Goal: Task Accomplishment & Management: Complete application form

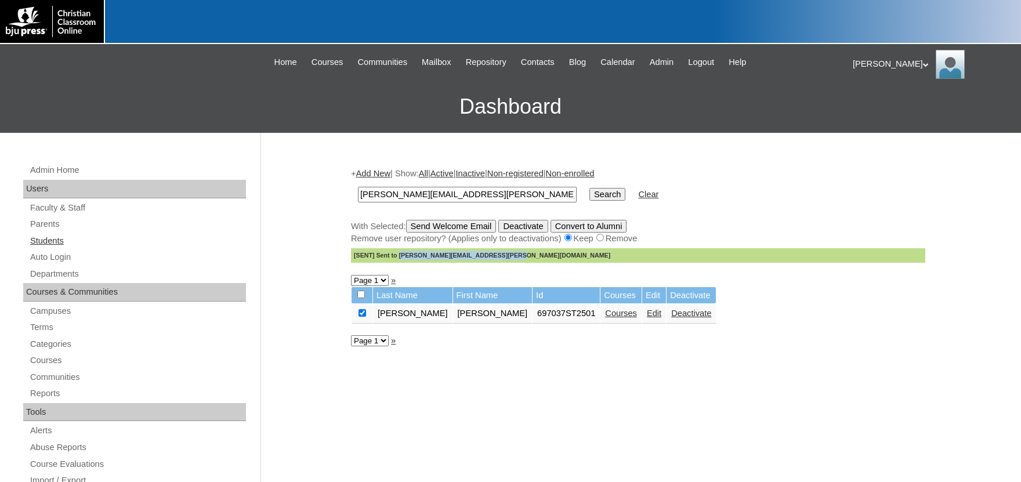
click at [59, 241] on link "Students" at bounding box center [137, 241] width 217 height 15
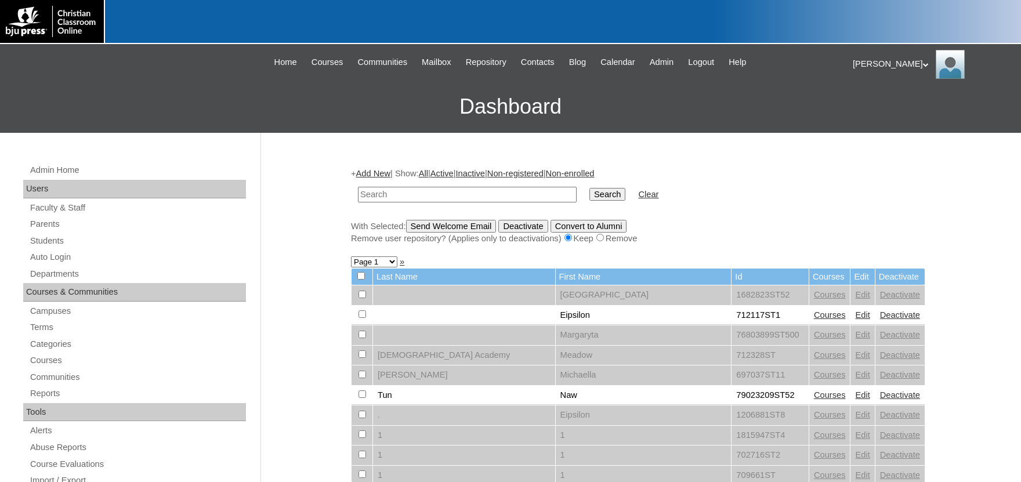
click at [453, 196] on input "text" at bounding box center [467, 195] width 219 height 16
type input "sjdarbs"
click at [590, 188] on input "Search" at bounding box center [608, 194] width 36 height 13
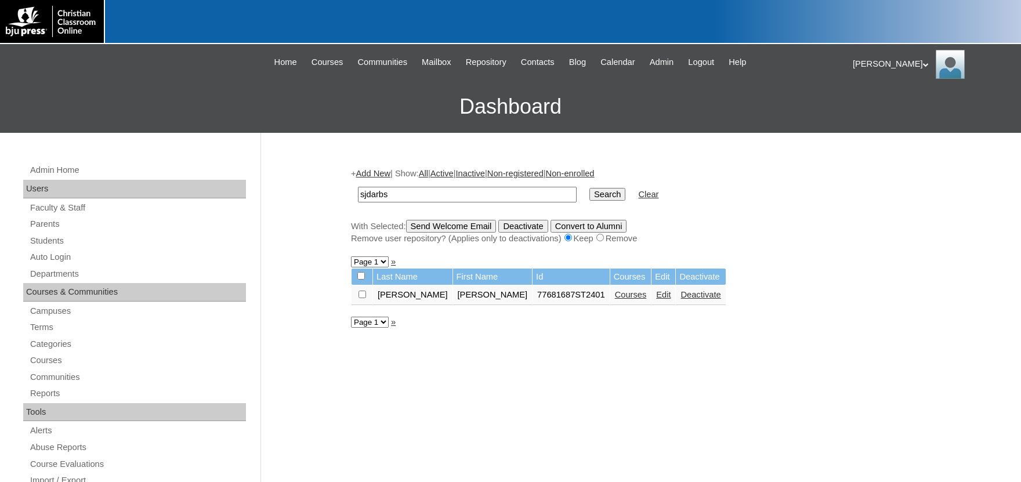
click at [615, 295] on link "Courses" at bounding box center [631, 294] width 32 height 9
click at [615, 299] on link "Courses" at bounding box center [631, 294] width 32 height 9
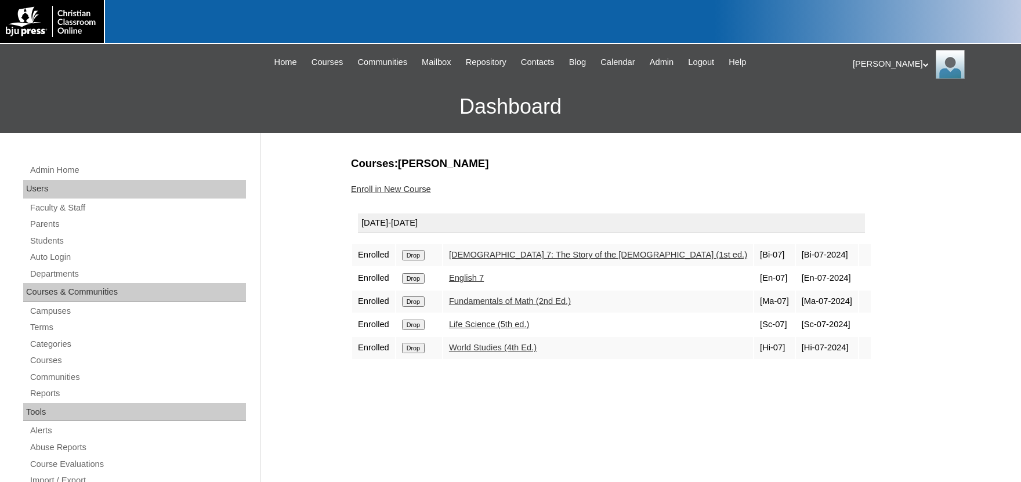
click at [389, 192] on link "Enroll in New Course" at bounding box center [391, 189] width 80 height 9
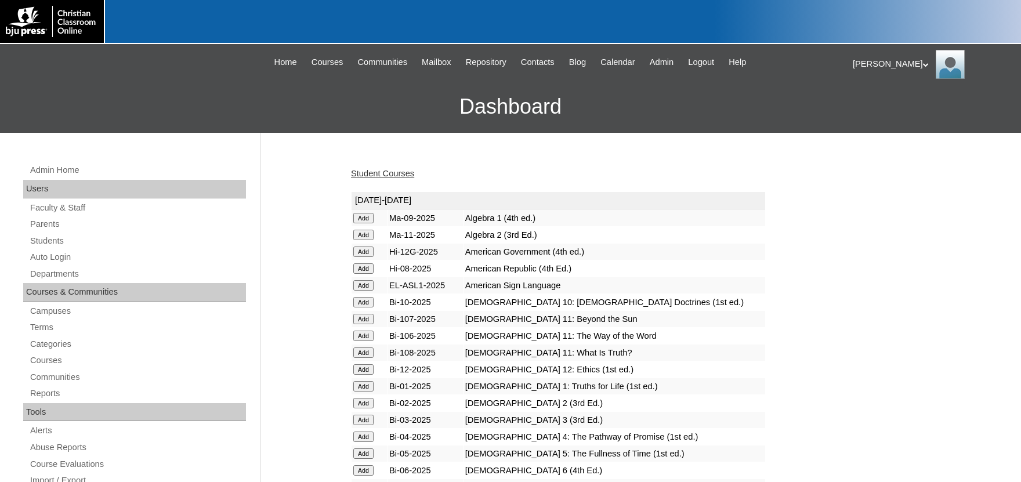
click at [365, 223] on input "Add" at bounding box center [363, 218] width 20 height 10
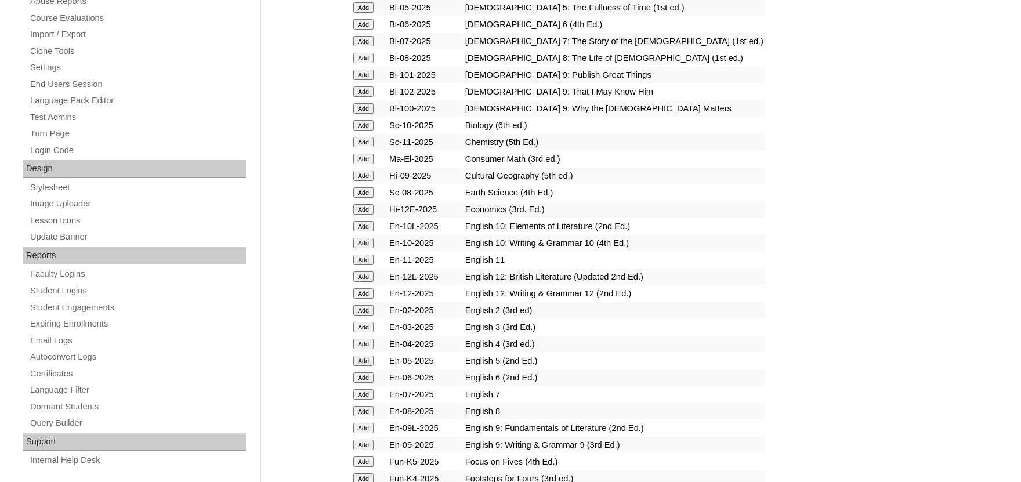
scroll to position [447, 0]
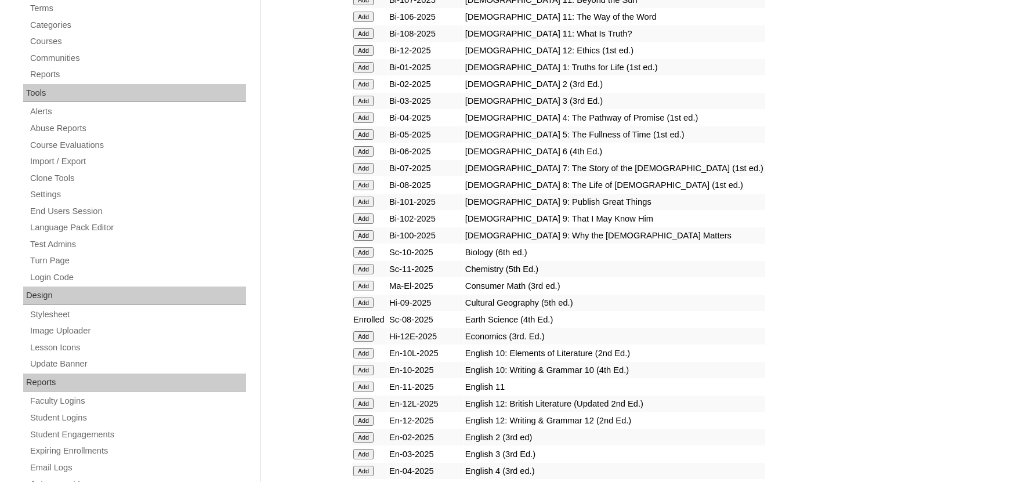
scroll to position [511, 0]
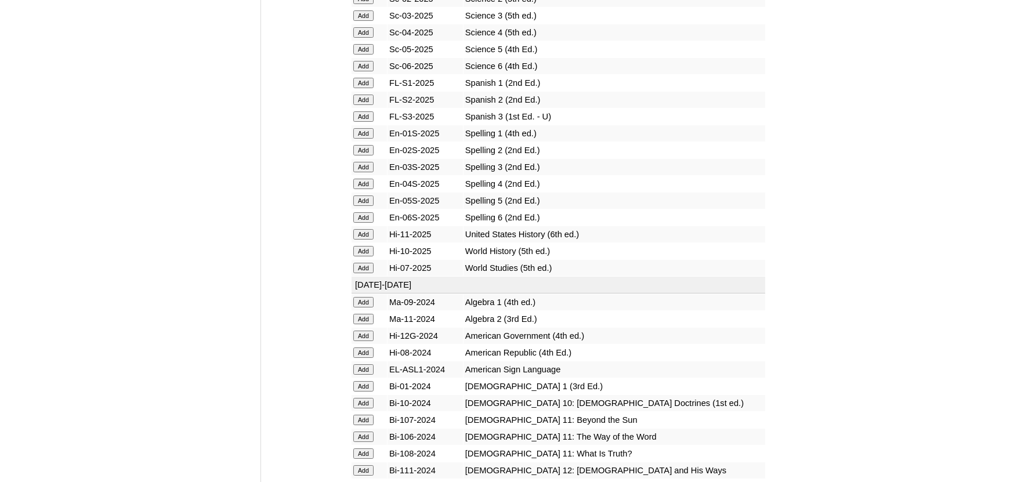
scroll to position [1213, 0]
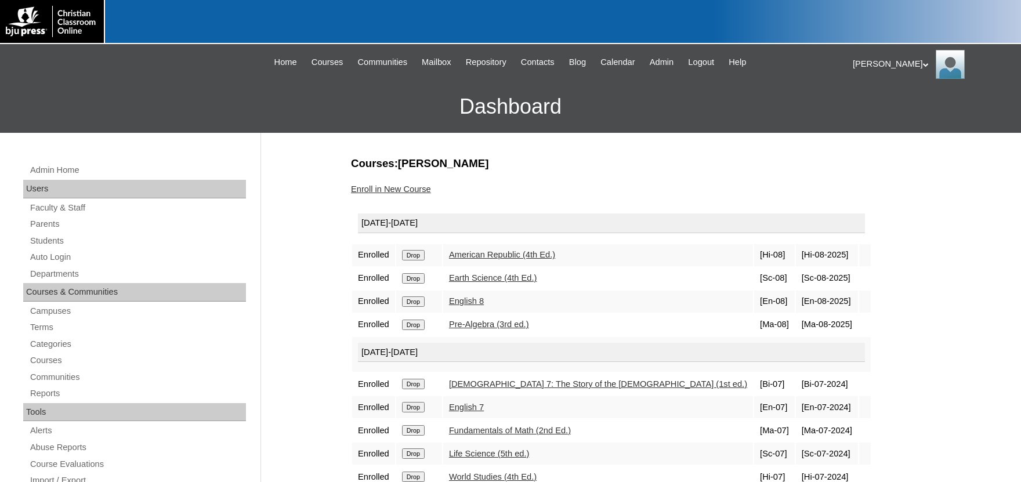
click at [671, 55] on div "|N|Staff|| Skip to Main Content Skip to Sub Navigation Home Courses Communities…" at bounding box center [511, 62] width 662 height 25
click at [674, 65] on span "Admin" at bounding box center [662, 62] width 24 height 13
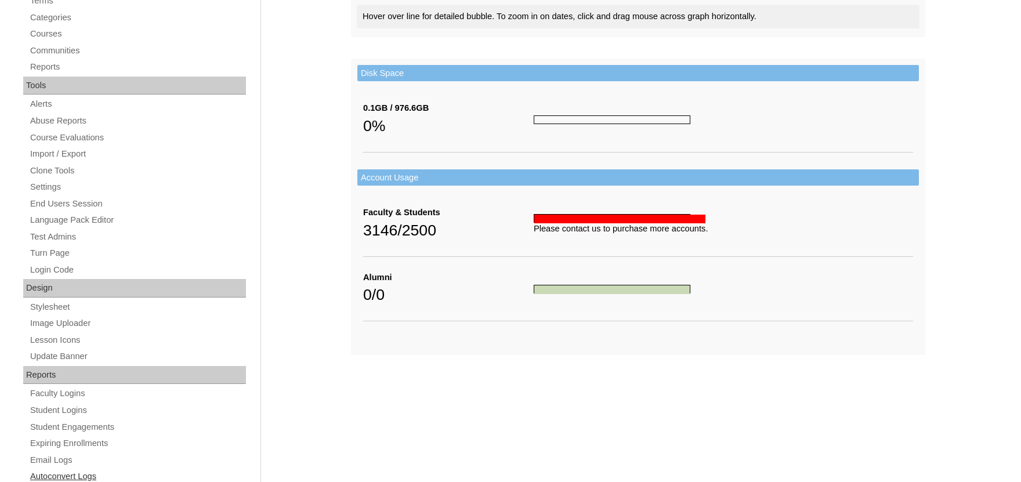
scroll to position [463, 0]
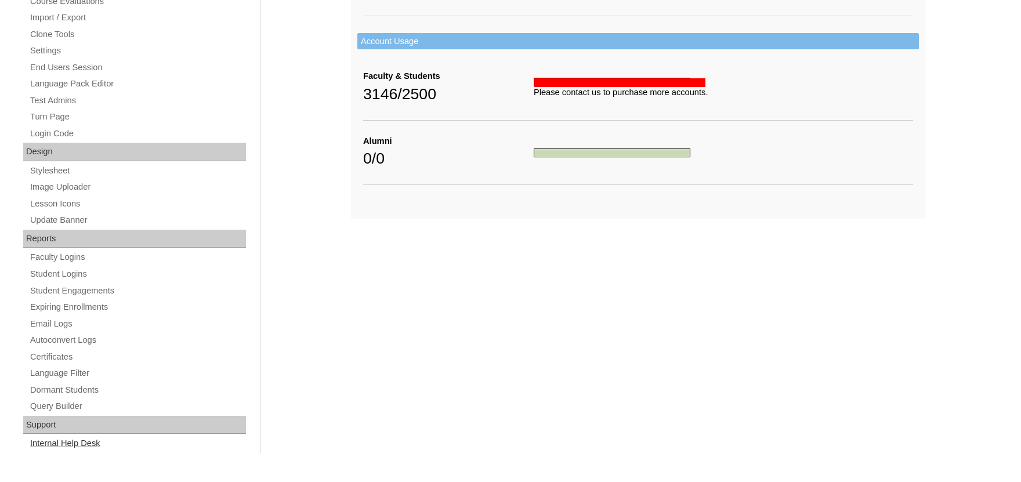
click at [86, 441] on link "Internal Help Desk" at bounding box center [137, 443] width 217 height 15
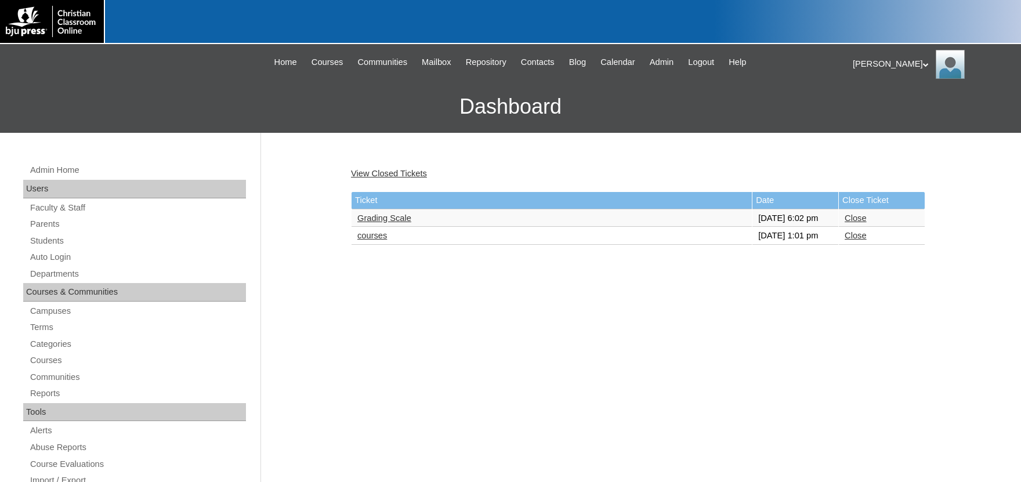
drag, startPoint x: 372, startPoint y: 249, endPoint x: 381, endPoint y: 253, distance: 9.6
click at [373, 240] on link "courses" at bounding box center [372, 235] width 30 height 9
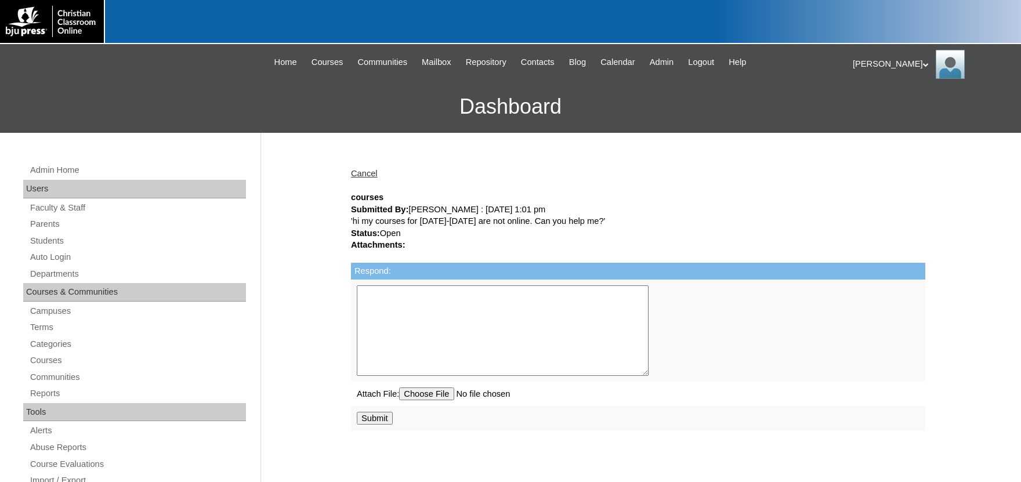
click at [439, 309] on textarea "Respond:" at bounding box center [503, 331] width 292 height 91
type textarea "Your courses should show in your account now."
click at [381, 425] on input "Submit" at bounding box center [375, 418] width 36 height 13
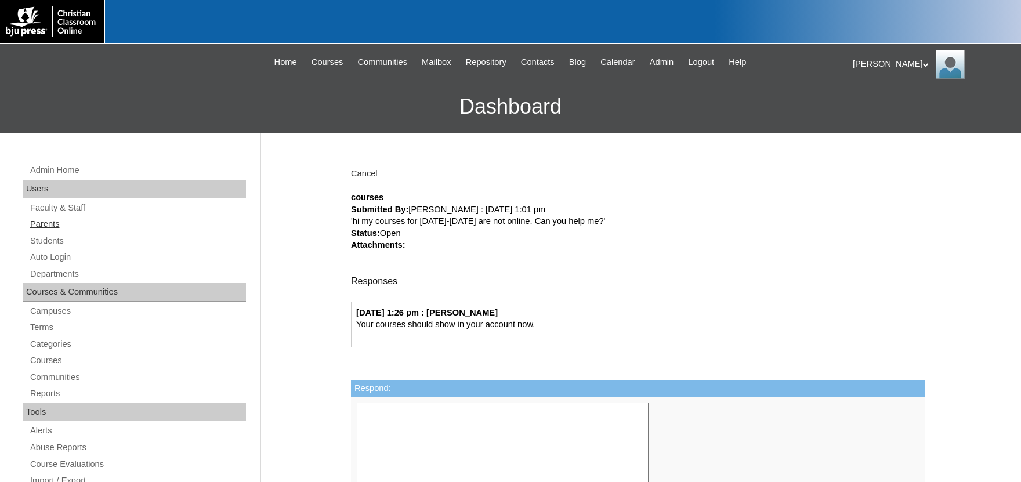
click at [49, 222] on link "Parents" at bounding box center [137, 224] width 217 height 15
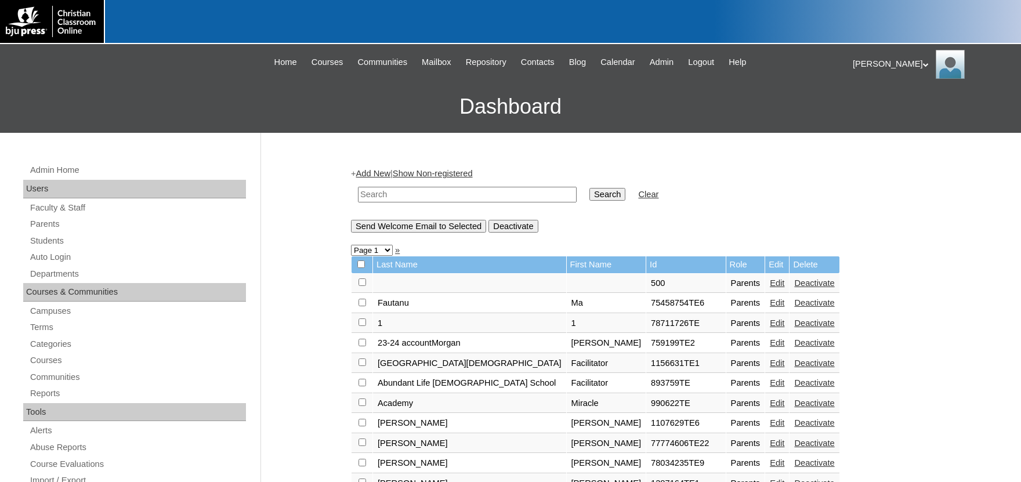
click at [454, 187] on input "text" at bounding box center [467, 195] width 219 height 16
click at [430, 196] on input "text" at bounding box center [467, 195] width 219 height 16
click at [51, 225] on link "Parents" at bounding box center [137, 224] width 217 height 15
click at [394, 195] on input "text" at bounding box center [467, 195] width 219 height 16
type input "[PERSON_NAME]"
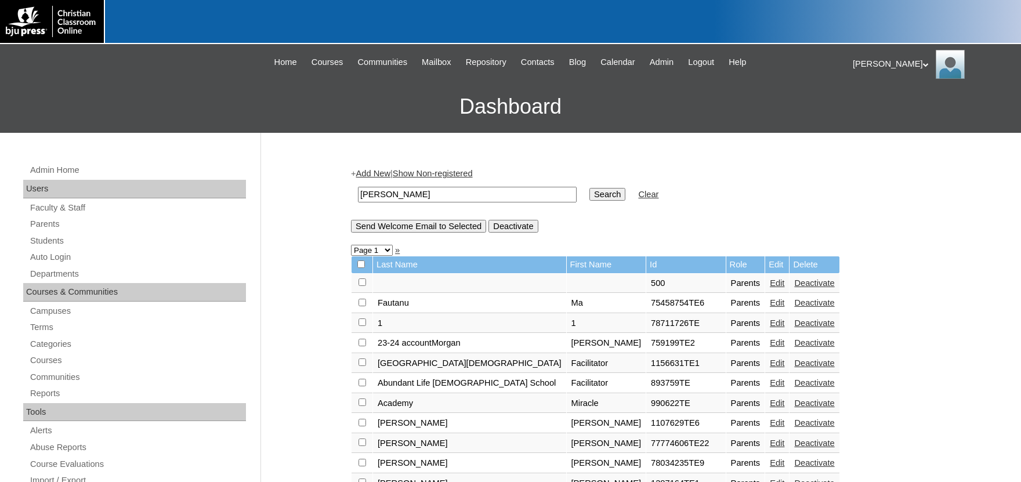
click at [590, 188] on input "Search" at bounding box center [608, 194] width 36 height 13
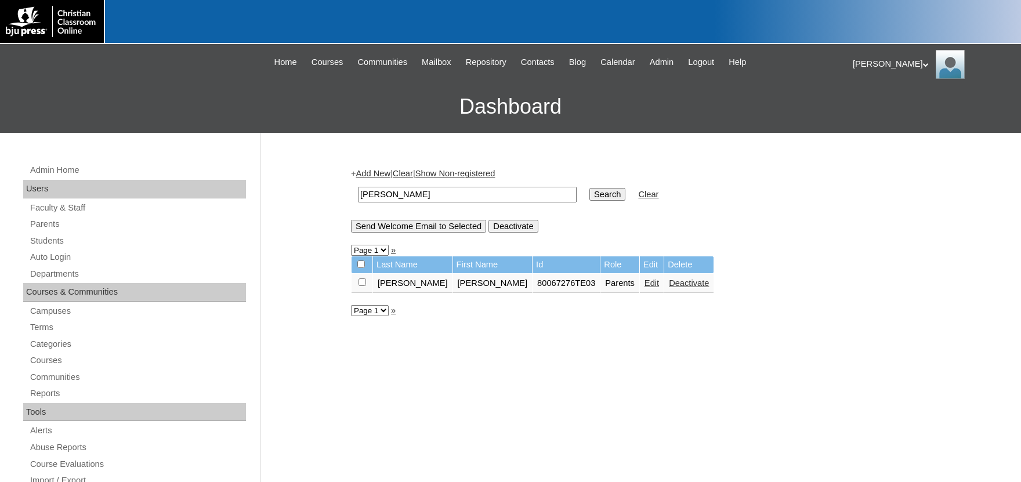
click at [645, 285] on link "Edit" at bounding box center [652, 283] width 15 height 9
drag, startPoint x: 517, startPoint y: 287, endPoint x: 478, endPoint y: 286, distance: 38.9
click at [533, 286] on td "80067276TE03" at bounding box center [566, 284] width 67 height 20
copy td "80067276"
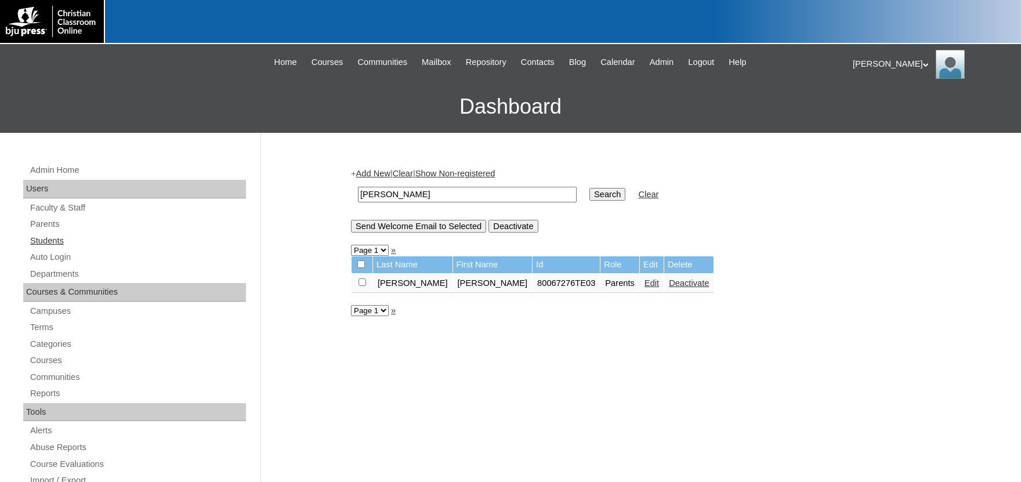
drag, startPoint x: 56, startPoint y: 240, endPoint x: 118, endPoint y: 243, distance: 62.2
click at [57, 240] on link "Students" at bounding box center [137, 241] width 217 height 15
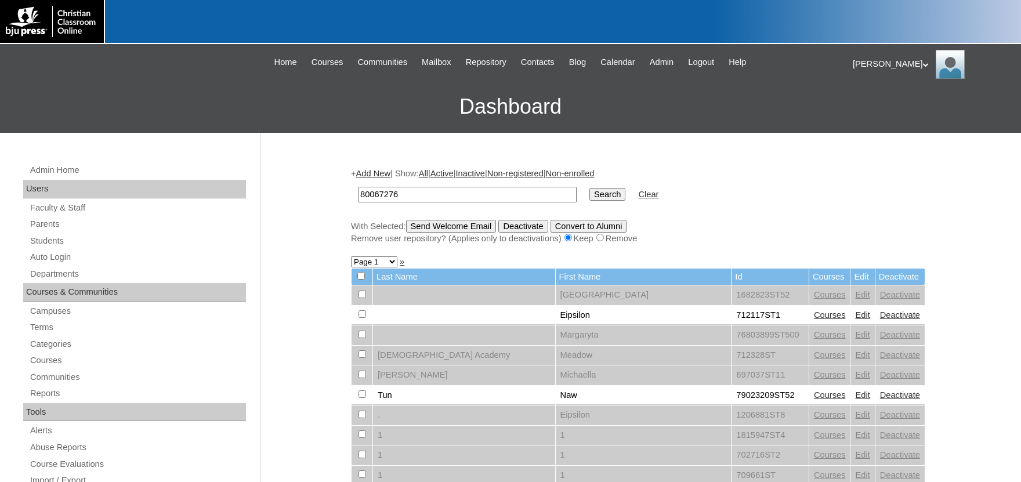
type input "80067276"
click at [590, 195] on input "Search" at bounding box center [608, 194] width 36 height 13
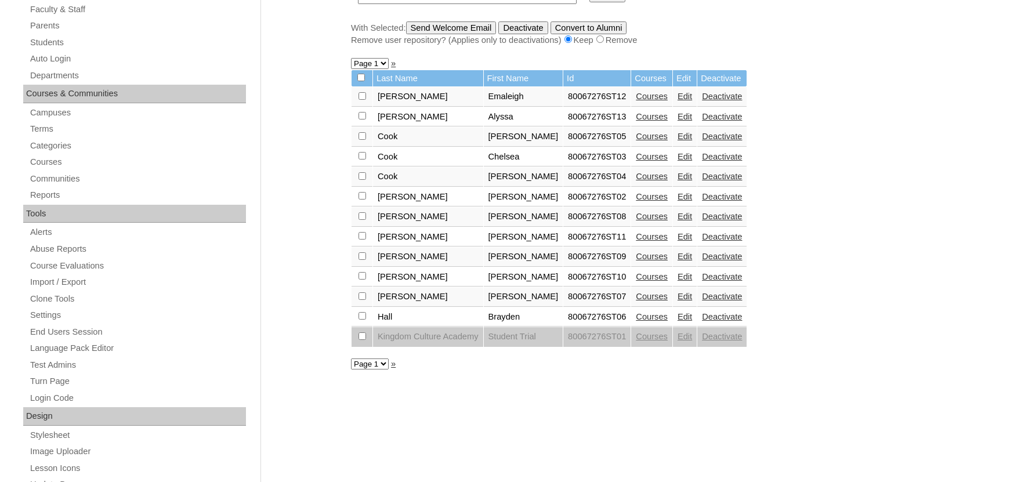
scroll to position [128, 0]
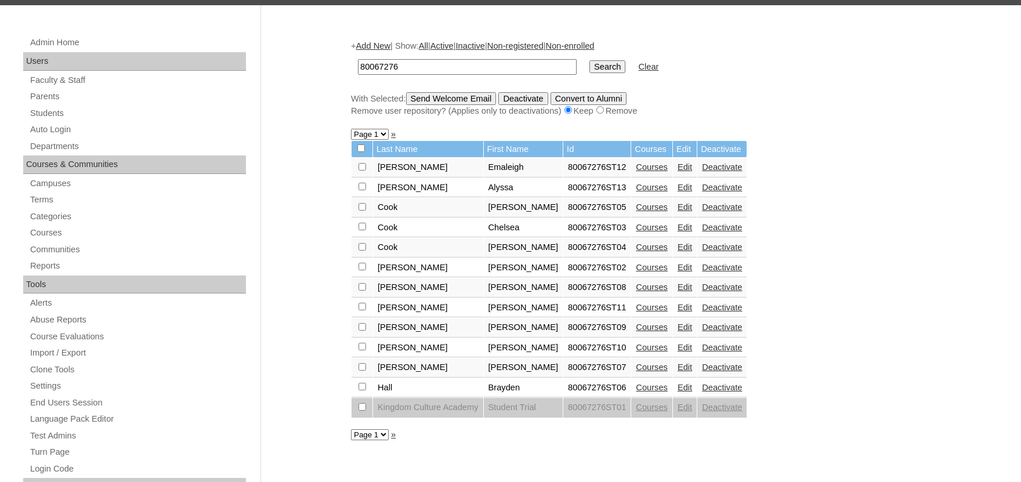
click at [678, 272] on link "Edit" at bounding box center [685, 267] width 15 height 9
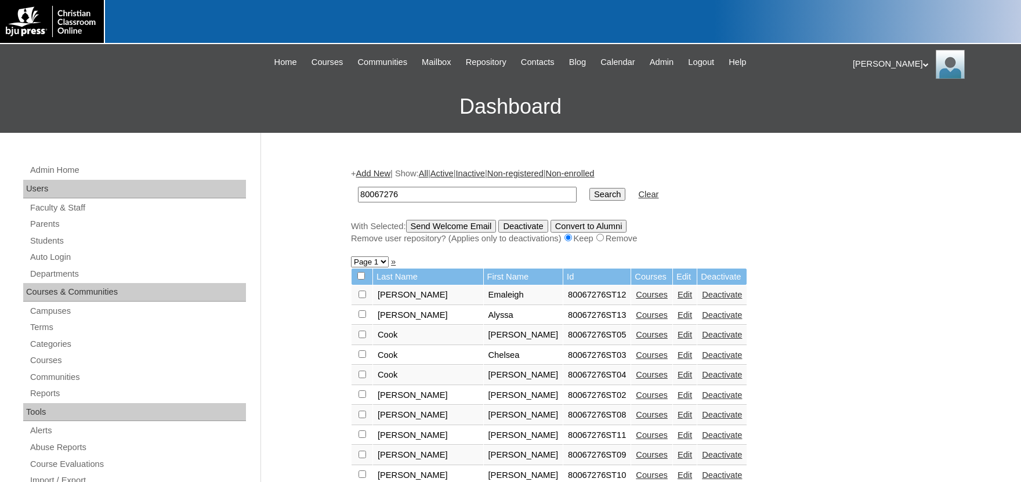
scroll to position [128, 0]
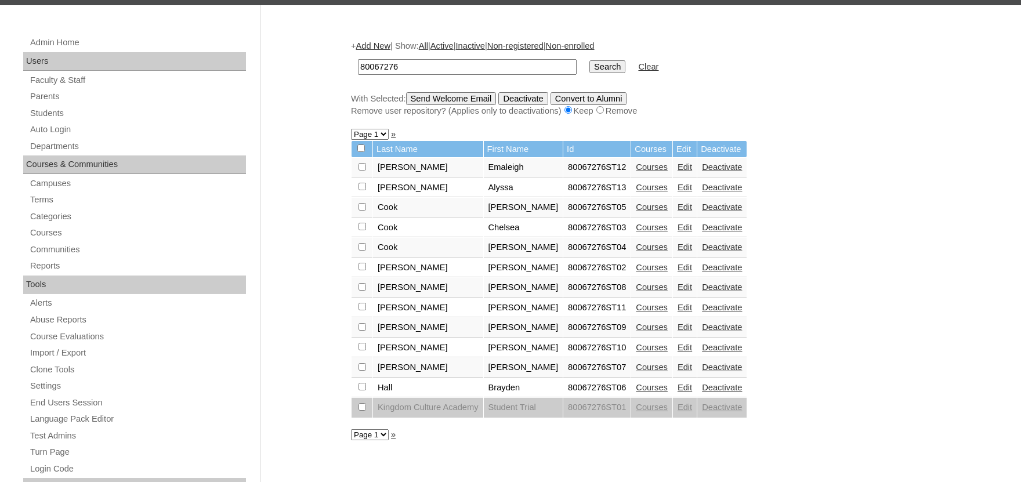
click at [643, 272] on link "Courses" at bounding box center [652, 267] width 32 height 9
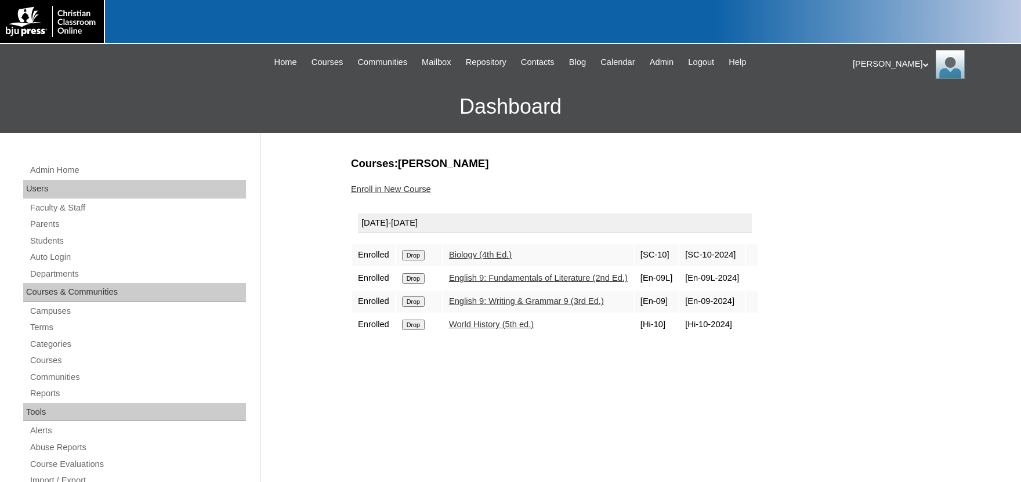
click at [401, 186] on link "Enroll in New Course" at bounding box center [391, 189] width 80 height 9
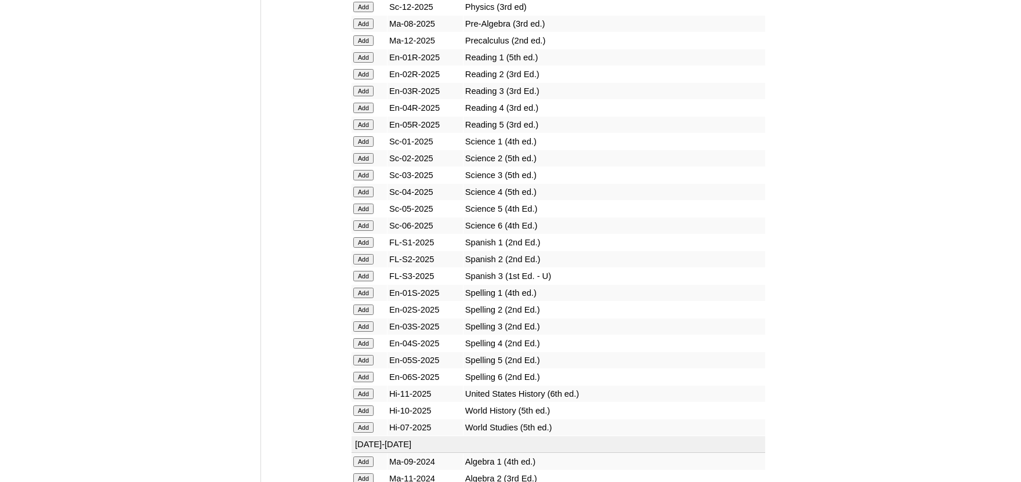
scroll to position [1404, 0]
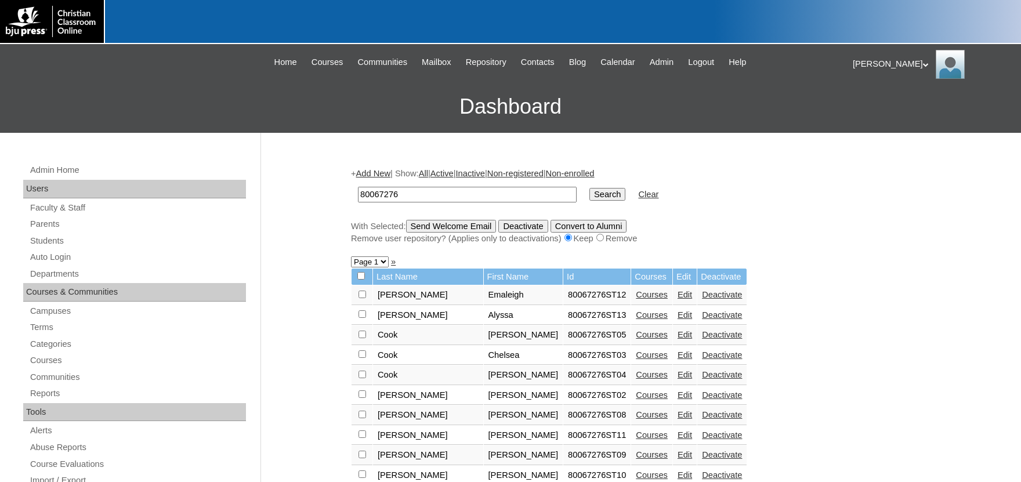
scroll to position [128, 0]
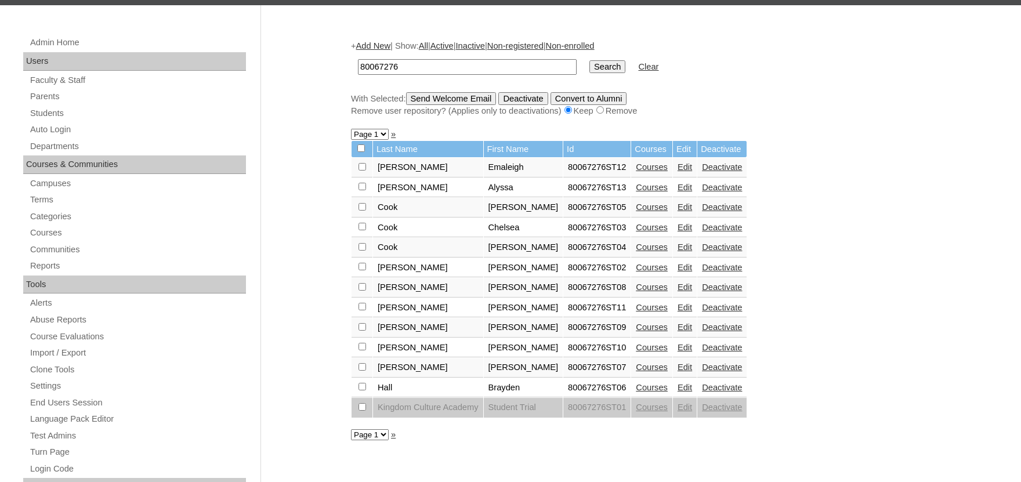
click at [678, 272] on link "Edit" at bounding box center [685, 267] width 15 height 9
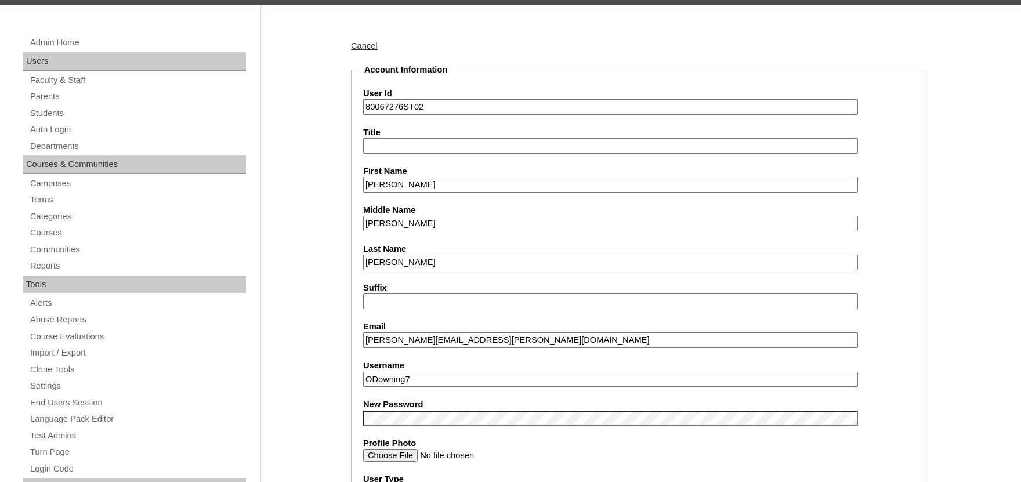
drag, startPoint x: 564, startPoint y: 338, endPoint x: 336, endPoint y: 335, distance: 228.1
drag, startPoint x: 597, startPoint y: 339, endPoint x: 377, endPoint y: 342, distance: 219.4
click at [363, 335] on input "owen.downing@kingdomcultureacademy.org" at bounding box center [610, 341] width 495 height 16
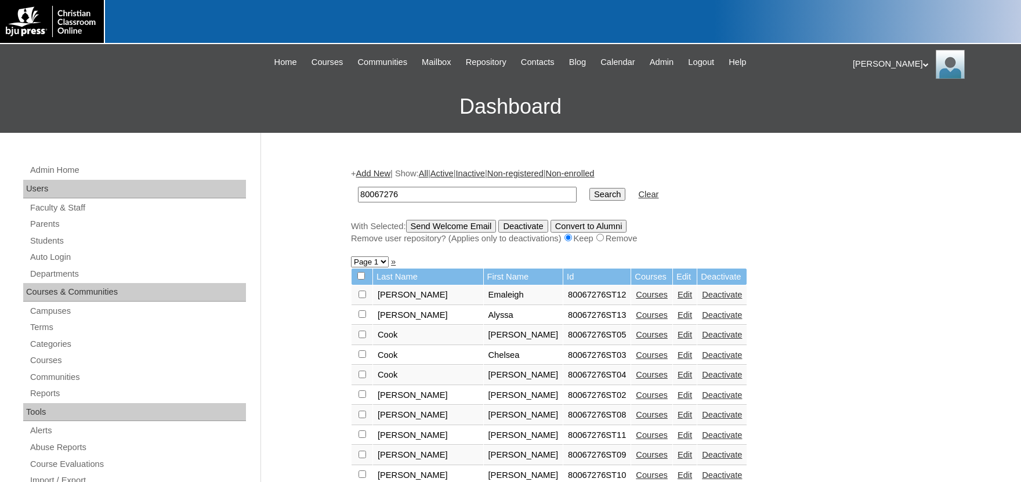
scroll to position [128, 0]
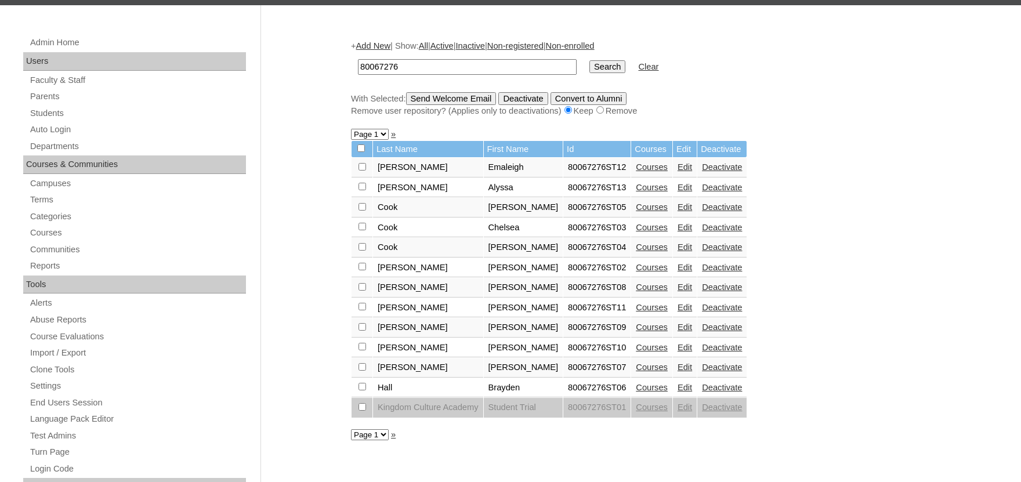
click at [678, 211] on link "Edit" at bounding box center [685, 207] width 15 height 9
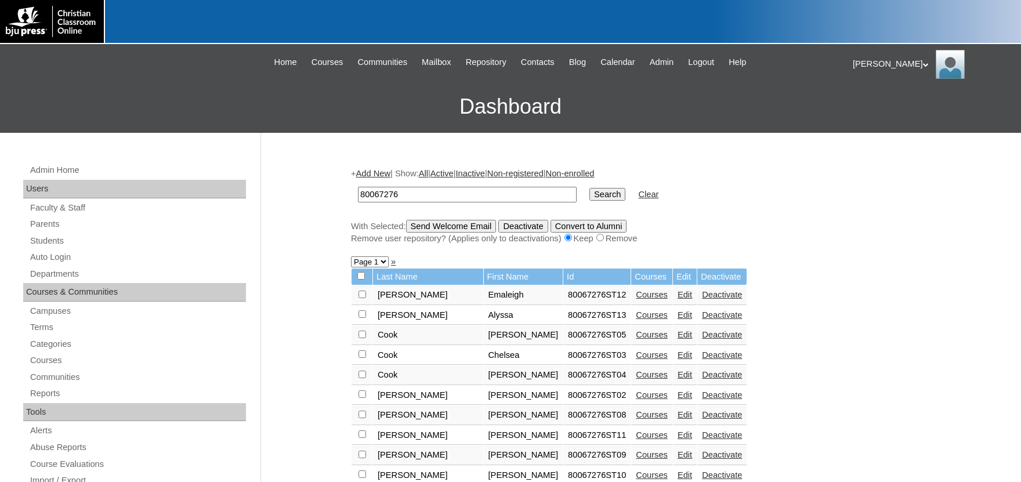
scroll to position [128, 0]
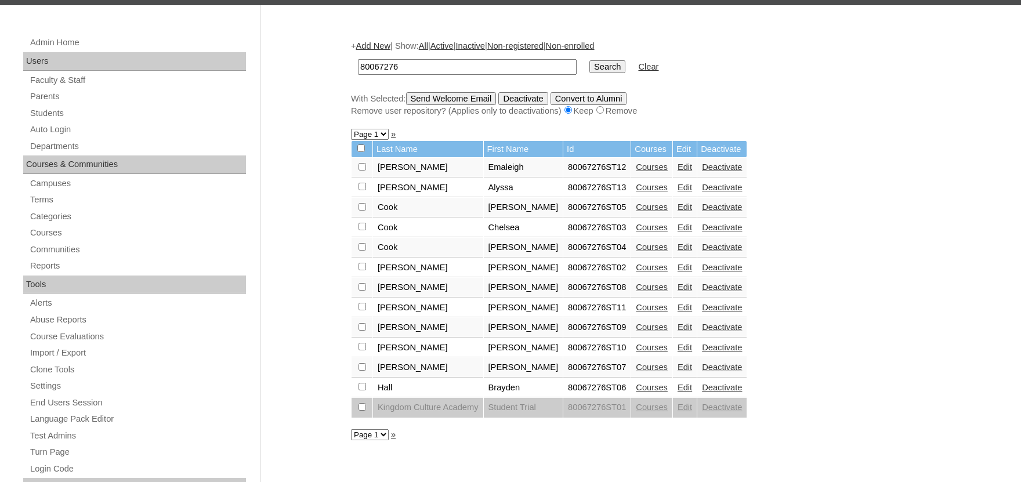
click at [640, 212] on link "Courses" at bounding box center [652, 207] width 32 height 9
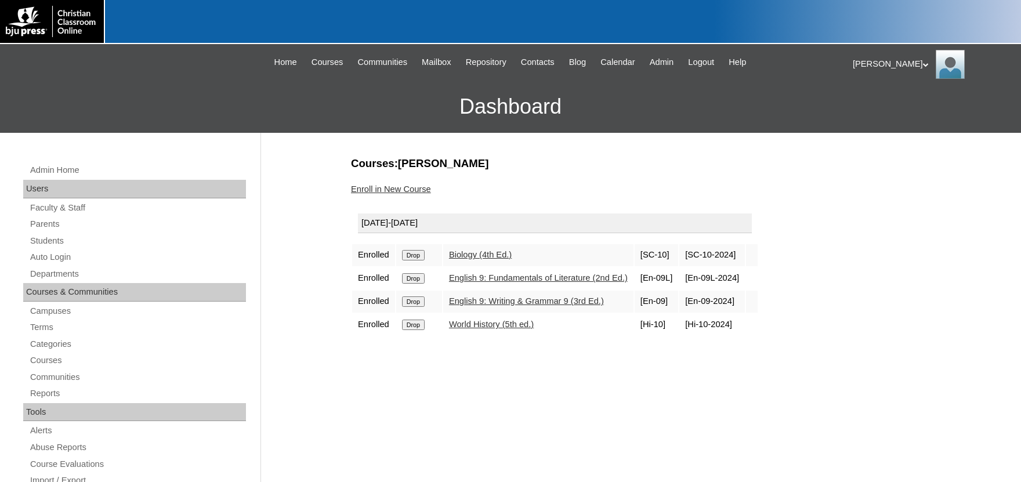
click at [410, 187] on link "Enroll in New Course" at bounding box center [391, 189] width 80 height 9
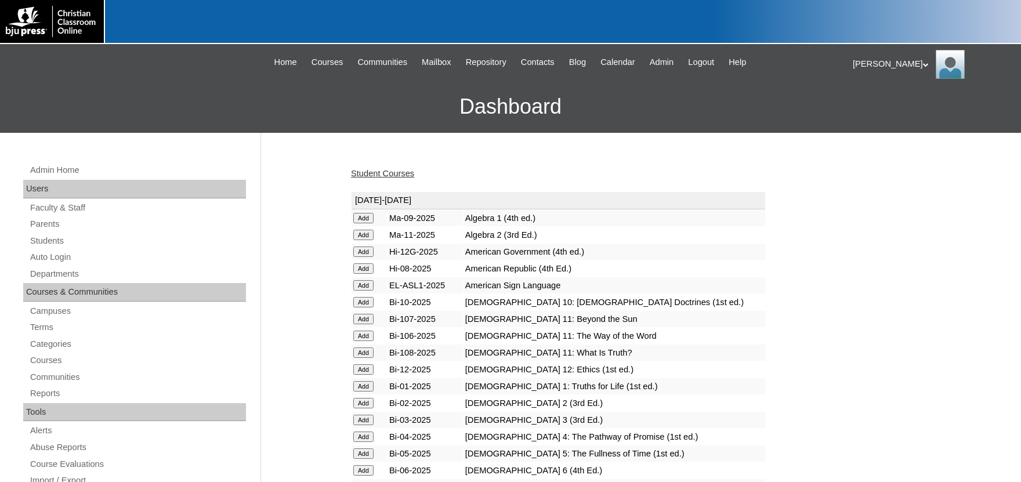
click at [366, 223] on input "Add" at bounding box center [363, 218] width 20 height 10
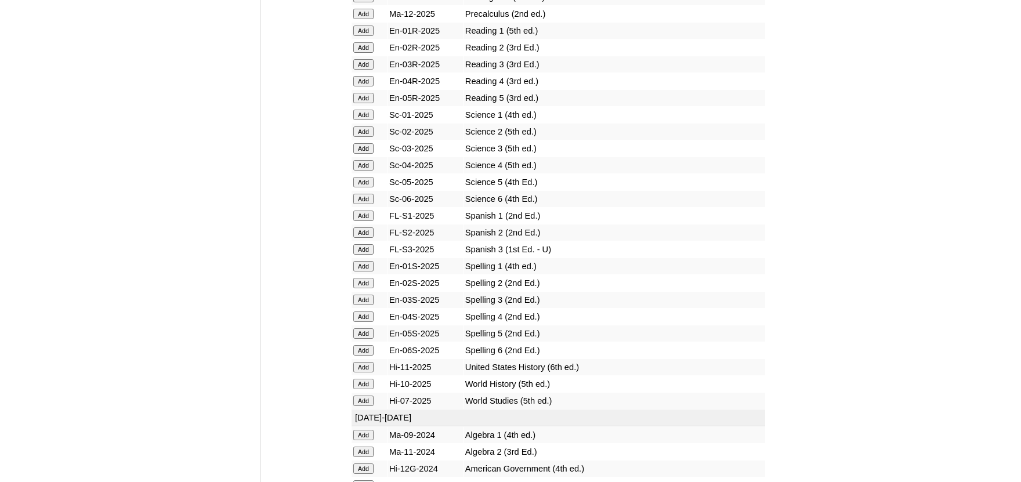
scroll to position [1404, 0]
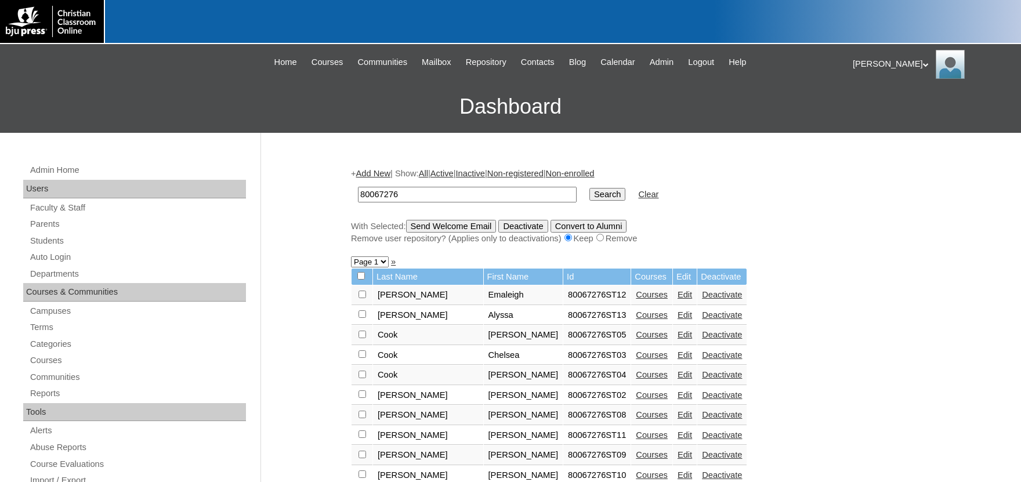
scroll to position [128, 0]
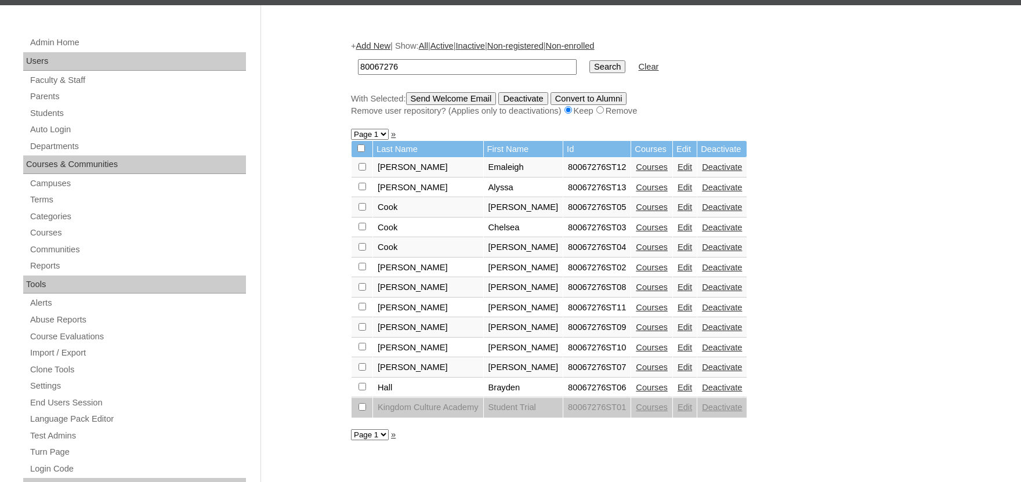
click at [653, 232] on link "Courses" at bounding box center [652, 227] width 32 height 9
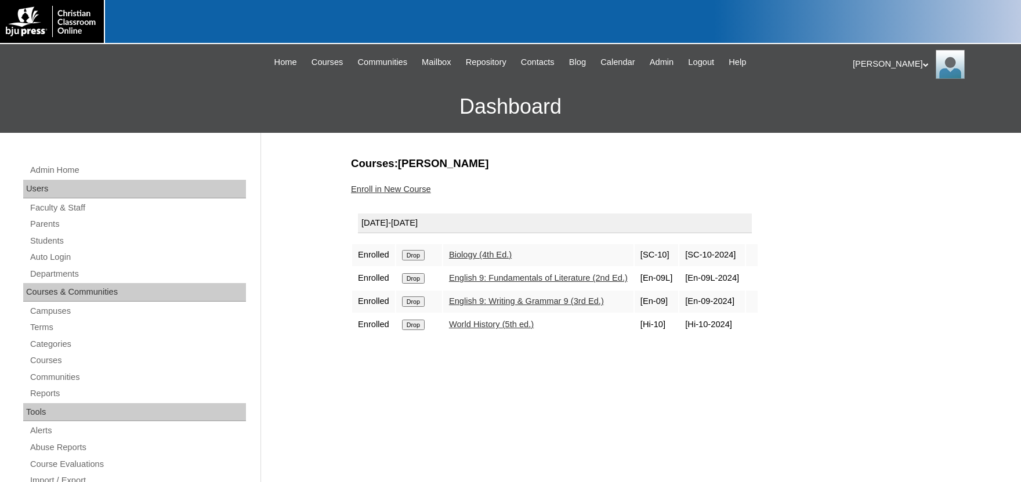
click at [373, 188] on link "Enroll in New Course" at bounding box center [391, 189] width 80 height 9
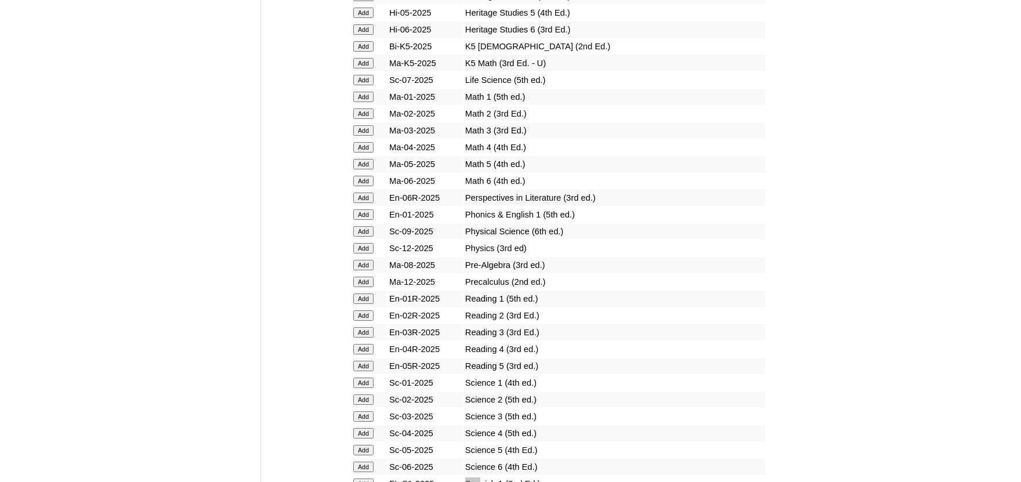
scroll to position [1429, 0]
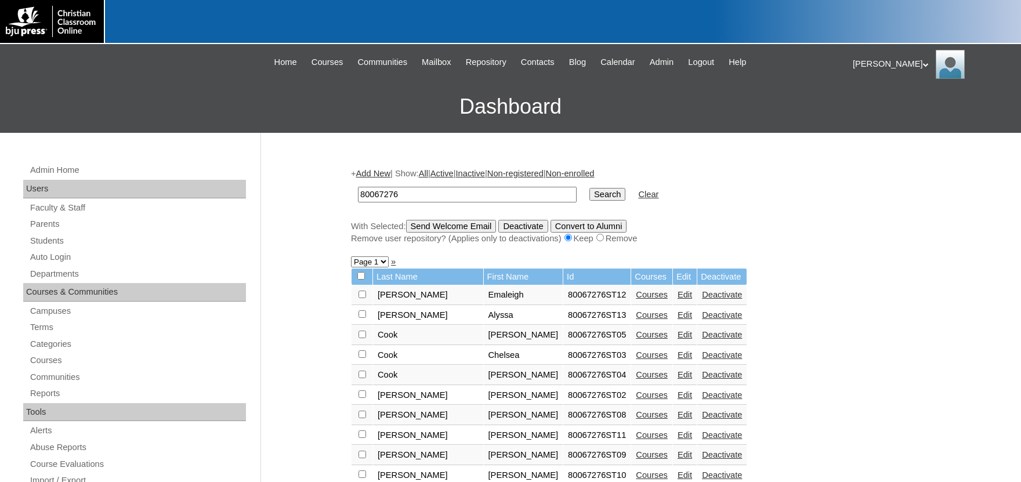
scroll to position [128, 0]
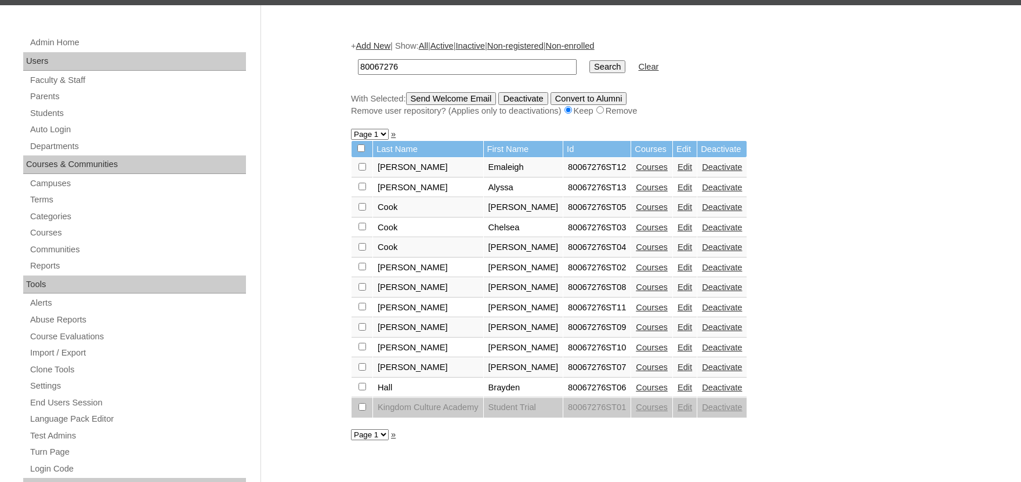
click at [648, 252] on link "Courses" at bounding box center [652, 247] width 32 height 9
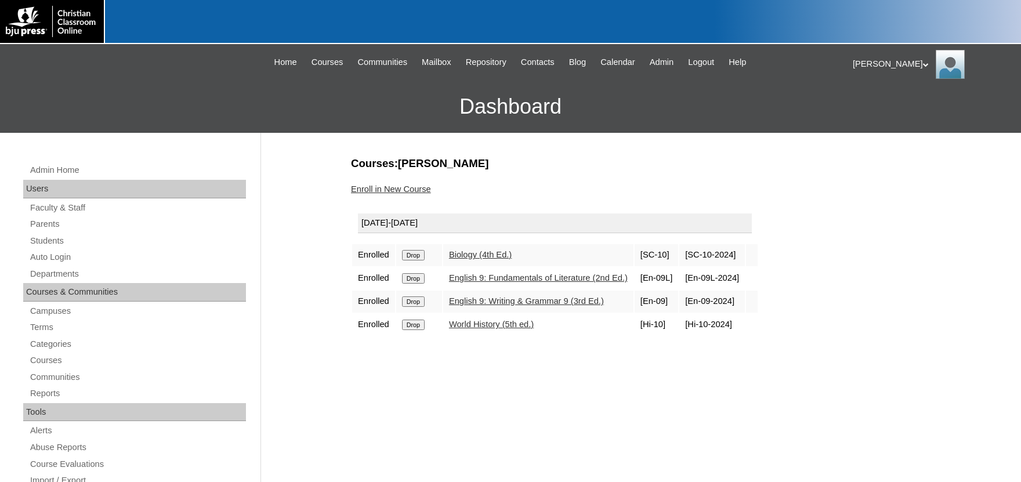
click at [417, 189] on link "Enroll in New Course" at bounding box center [391, 189] width 80 height 9
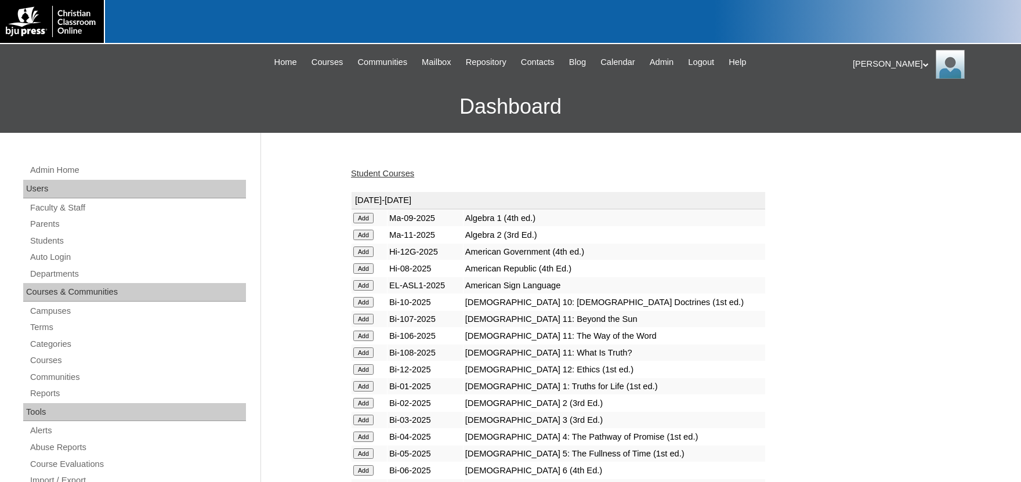
click at [366, 223] on input "Add" at bounding box center [363, 218] width 20 height 10
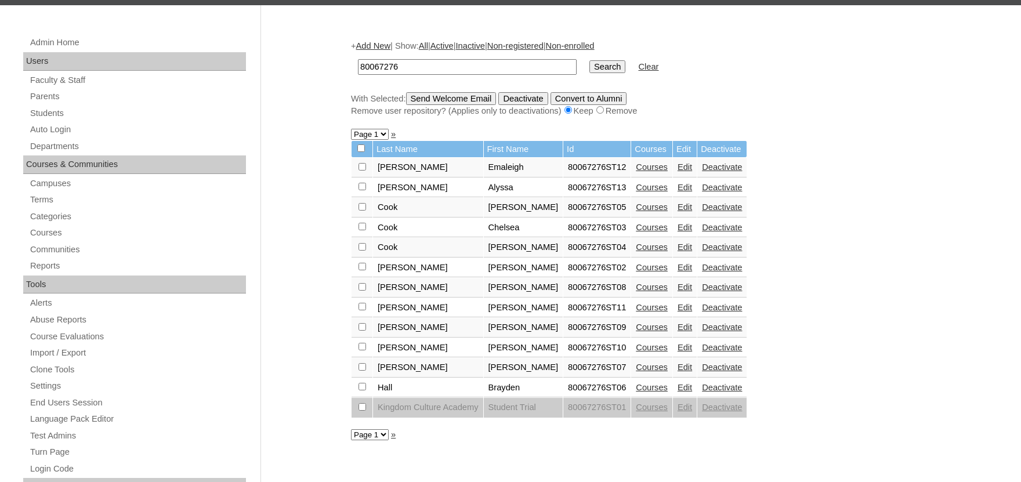
scroll to position [128, 0]
drag, startPoint x: 619, startPoint y: 189, endPoint x: 555, endPoint y: 189, distance: 63.8
click at [555, 189] on tr "Cason Alyssa 80067276ST13 Courses Edit Deactivate" at bounding box center [549, 188] width 395 height 20
copy tr "80067276ST13"
click at [389, 49] on link "Add New" at bounding box center [373, 45] width 34 height 9
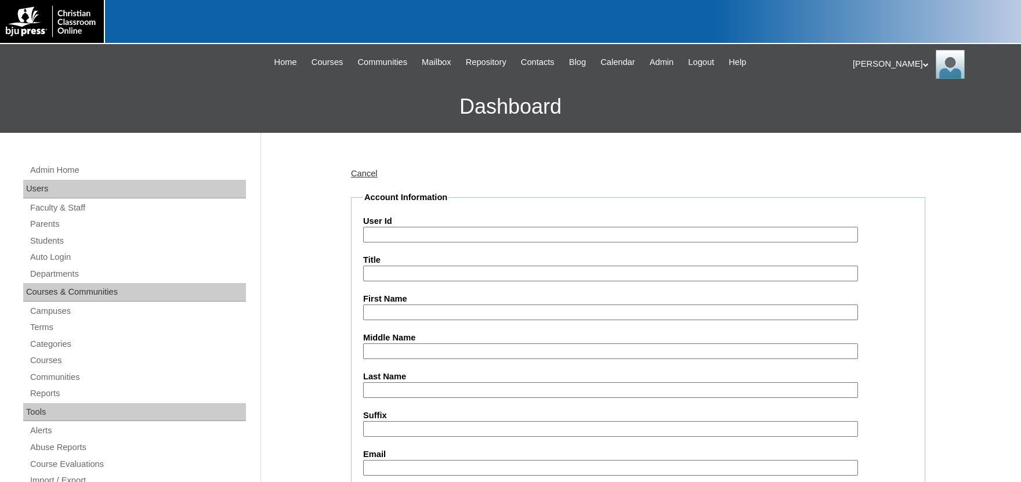
paste input "80067276ST13"
drag, startPoint x: 382, startPoint y: 234, endPoint x: 236, endPoint y: 223, distance: 147.3
click at [363, 227] on input "80067276ST14" at bounding box center [610, 235] width 495 height 16
type input "80067276ST14"
click at [410, 316] on input "First Name" at bounding box center [610, 313] width 495 height 16
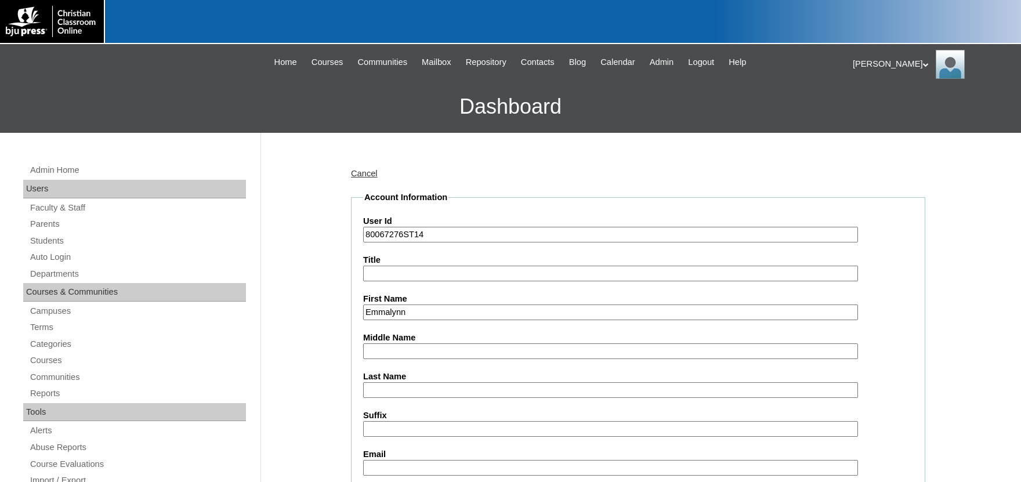
type input "Emmalynn"
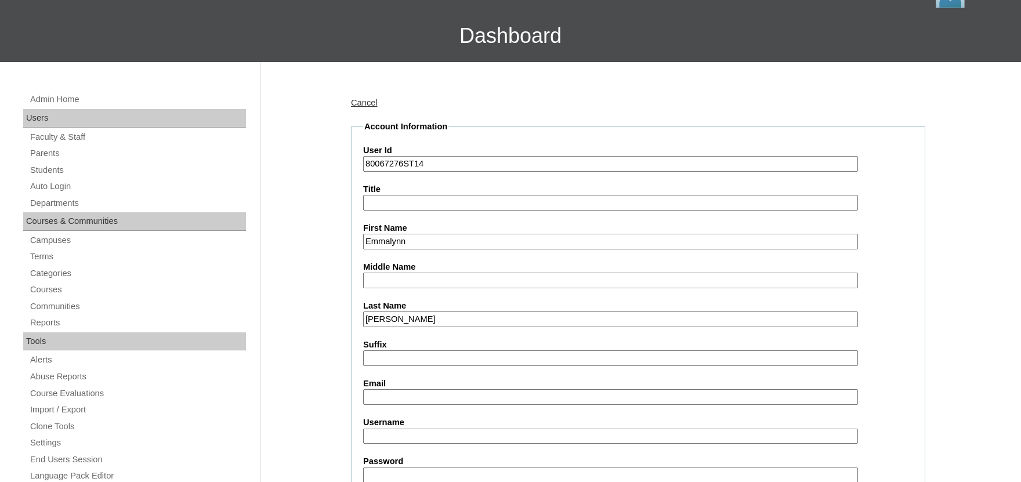
scroll to position [128, 0]
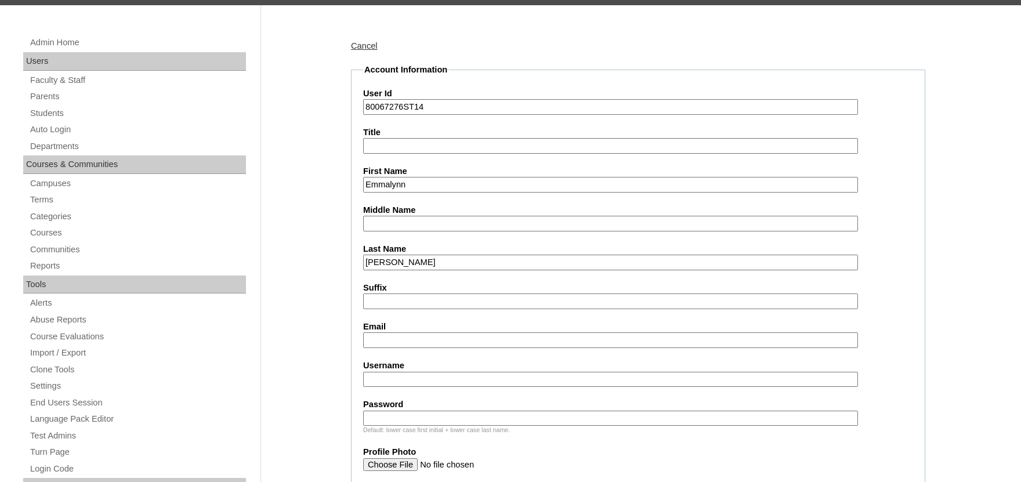
type input "Stapleton"
click at [440, 335] on input "Email" at bounding box center [610, 341] width 495 height 16
click at [416, 339] on input "Email" at bounding box center [610, 341] width 495 height 16
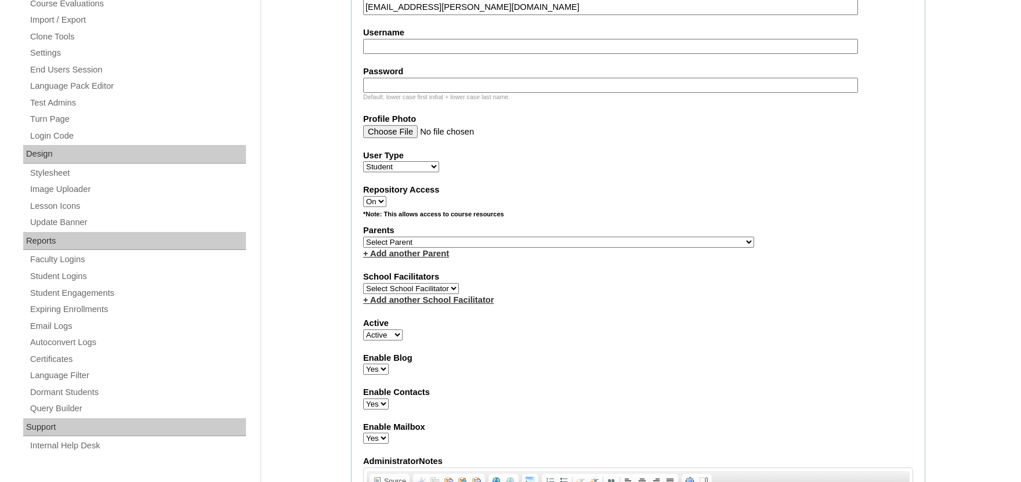
scroll to position [511, 0]
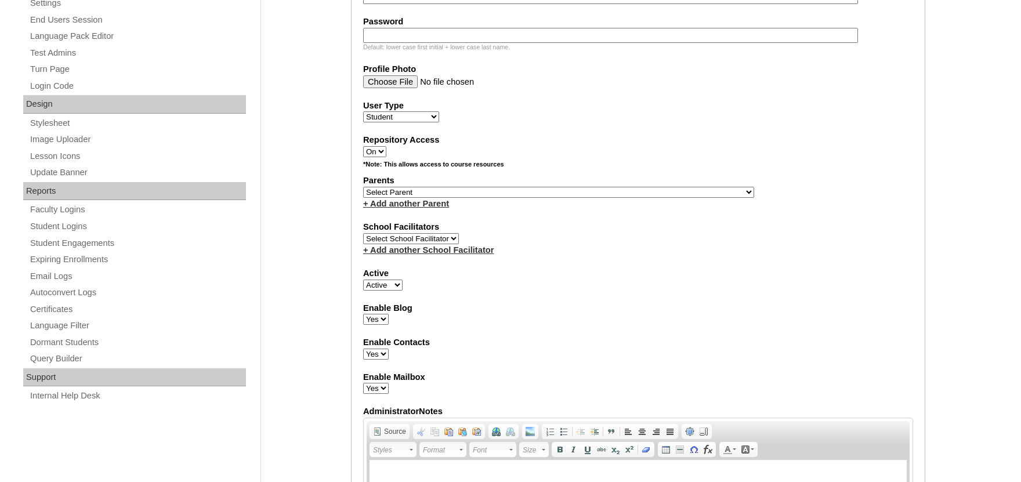
type input "emmalynn.stapleton@kingdomcultureacademy.org"
select select "35782"
click option "Dillworth, Ashley" at bounding box center [0, 0] width 0 height 0
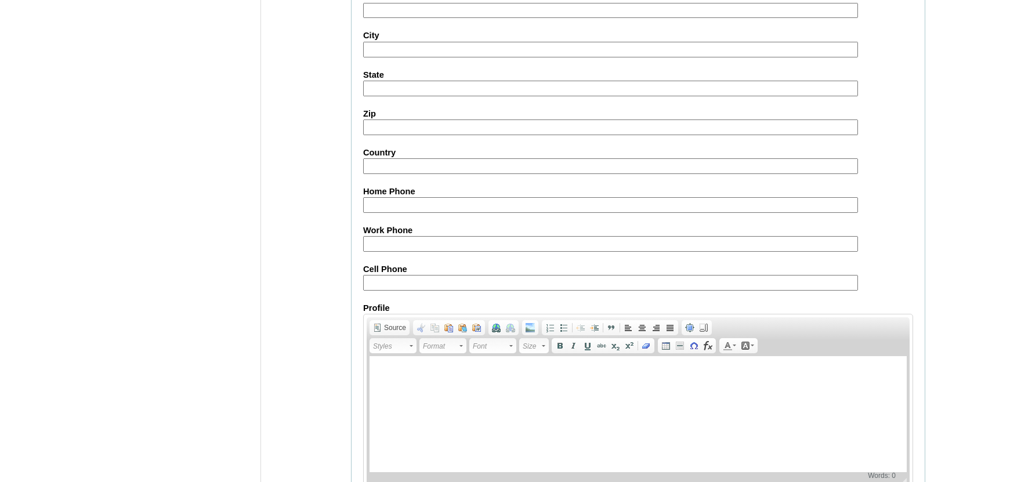
scroll to position [1296, 0]
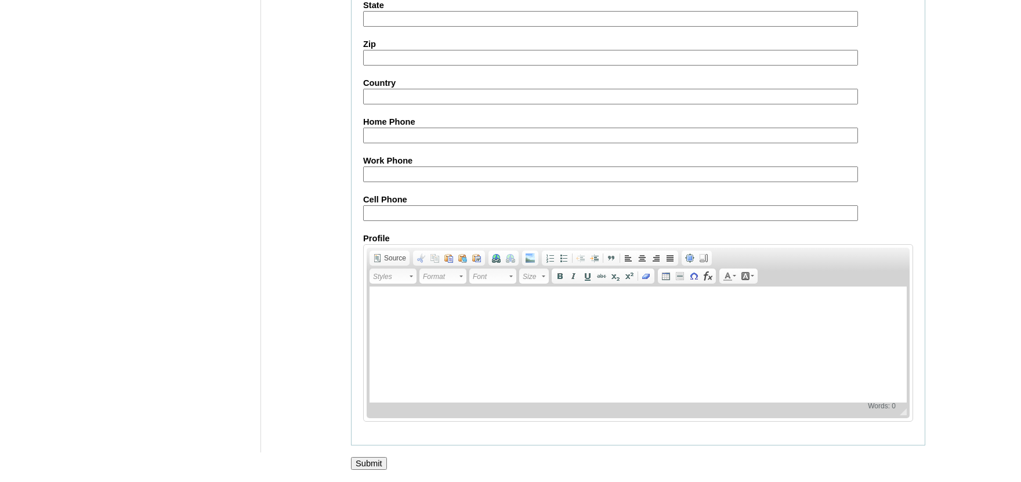
click at [377, 465] on input "Submit" at bounding box center [369, 463] width 36 height 13
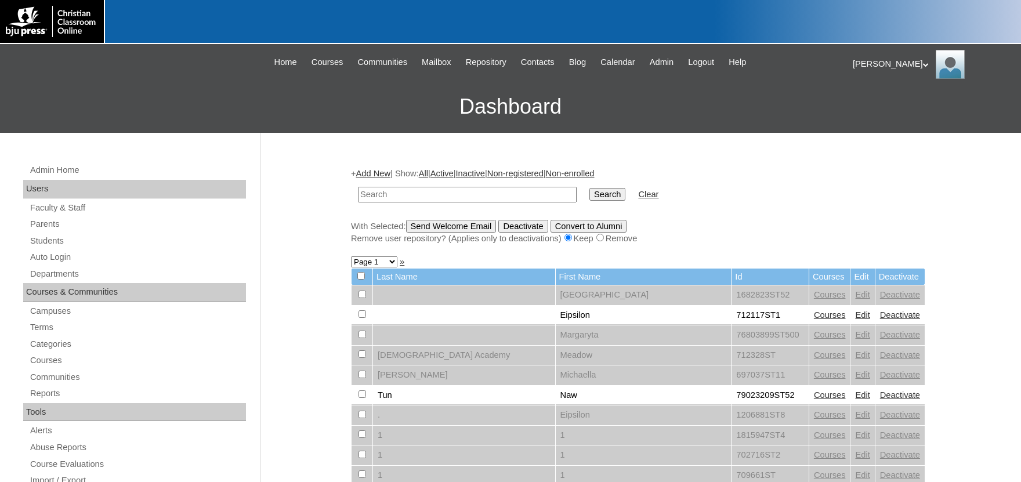
click at [395, 195] on input "text" at bounding box center [467, 195] width 219 height 16
drag, startPoint x: 380, startPoint y: 195, endPoint x: 106, endPoint y: 195, distance: 274.5
click at [358, 195] on input "80067276ST13" at bounding box center [467, 195] width 219 height 16
click at [431, 196] on input "80067276ST13" at bounding box center [467, 195] width 219 height 16
type input "80067276ST14"
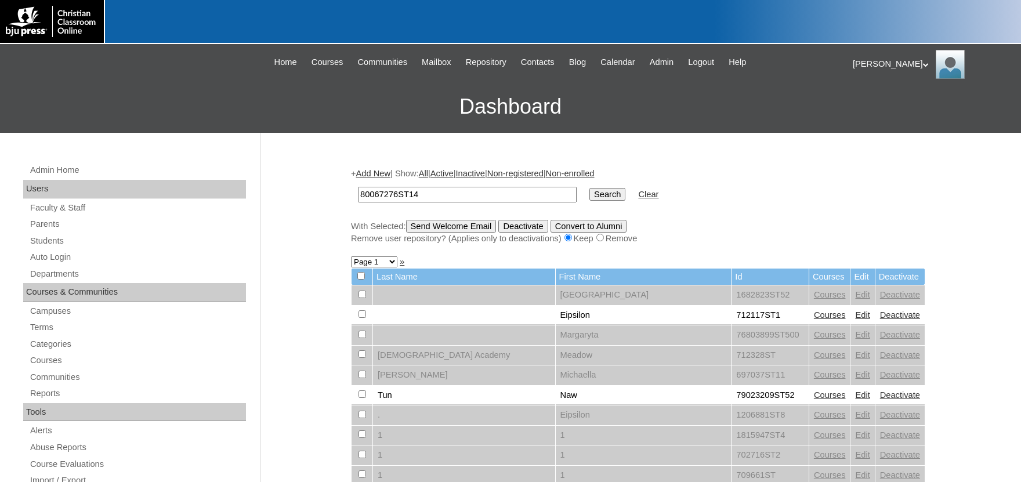
click at [590, 188] on input "Search" at bounding box center [608, 194] width 36 height 13
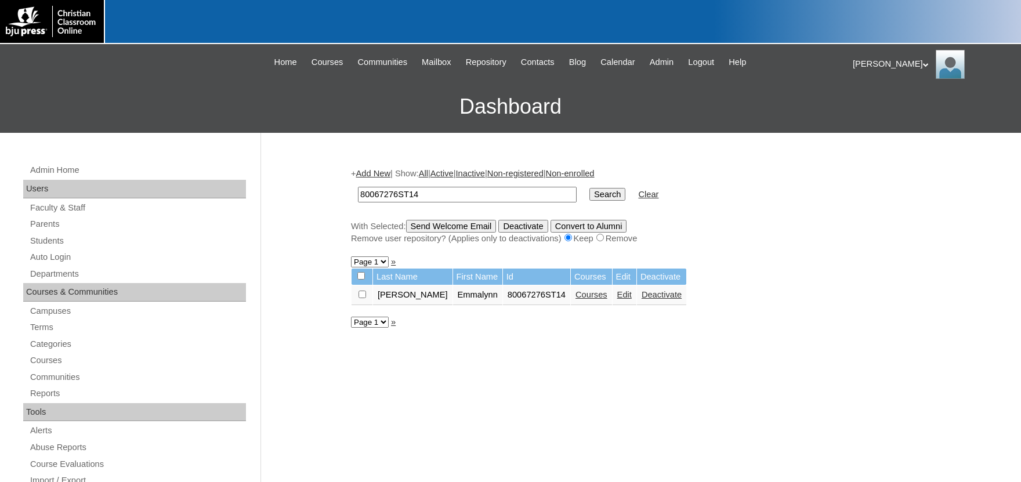
click at [576, 297] on link "Courses" at bounding box center [592, 294] width 32 height 9
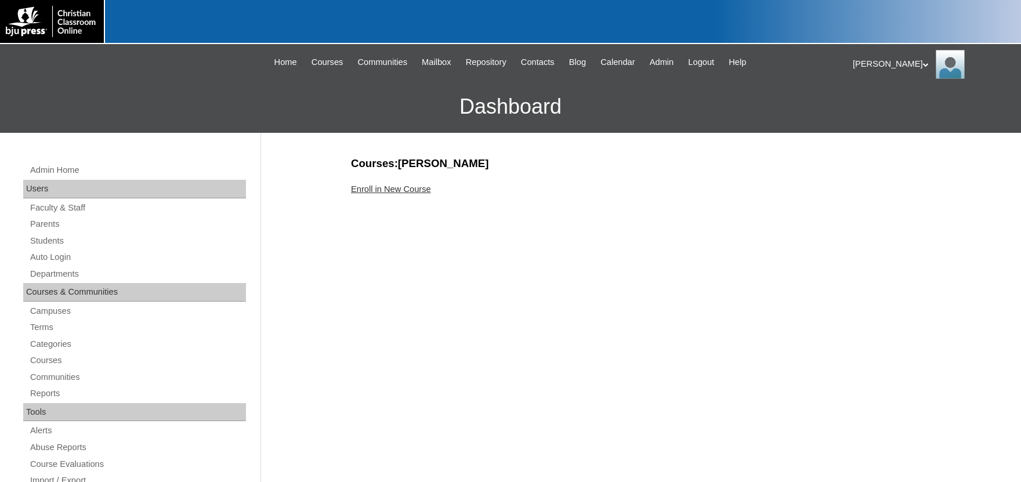
click at [431, 189] on link "Enroll in New Course" at bounding box center [391, 189] width 80 height 9
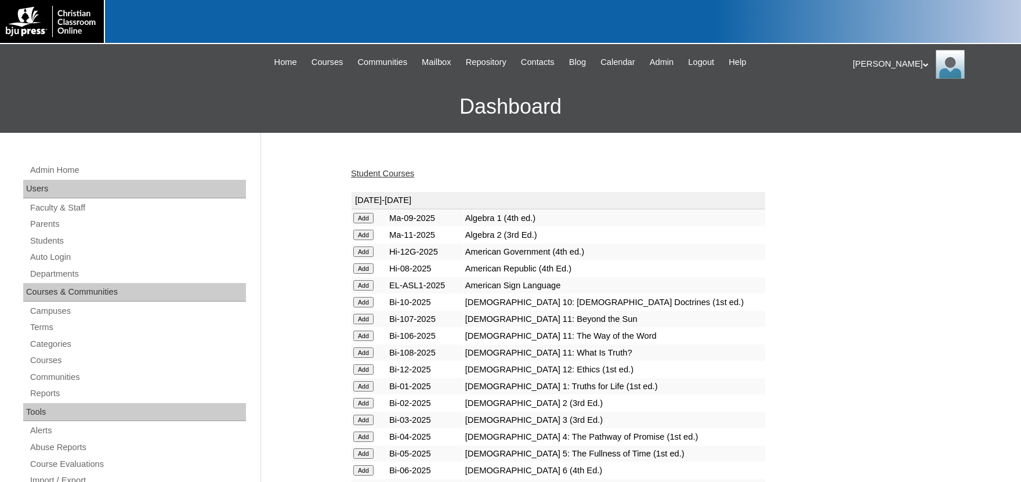
click at [357, 223] on input "Add" at bounding box center [363, 218] width 20 height 10
click at [43, 241] on link "Students" at bounding box center [137, 241] width 217 height 15
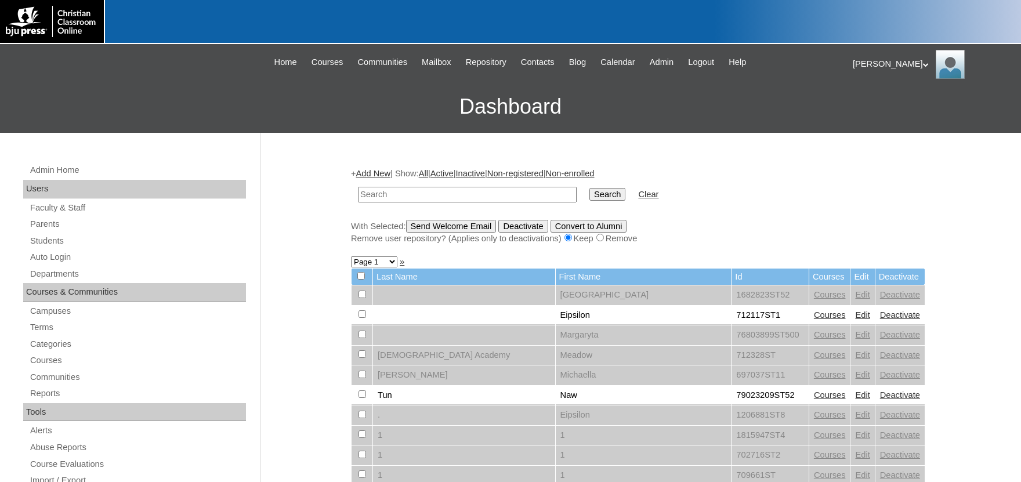
click at [399, 193] on input "text" at bounding box center [467, 195] width 219 height 16
drag, startPoint x: 380, startPoint y: 194, endPoint x: 234, endPoint y: 193, distance: 145.1
click at [358, 193] on input "80067276ST13" at bounding box center [467, 195] width 219 height 16
click at [432, 190] on input "80067276ST13" at bounding box center [467, 195] width 219 height 16
type input "80067276ST"
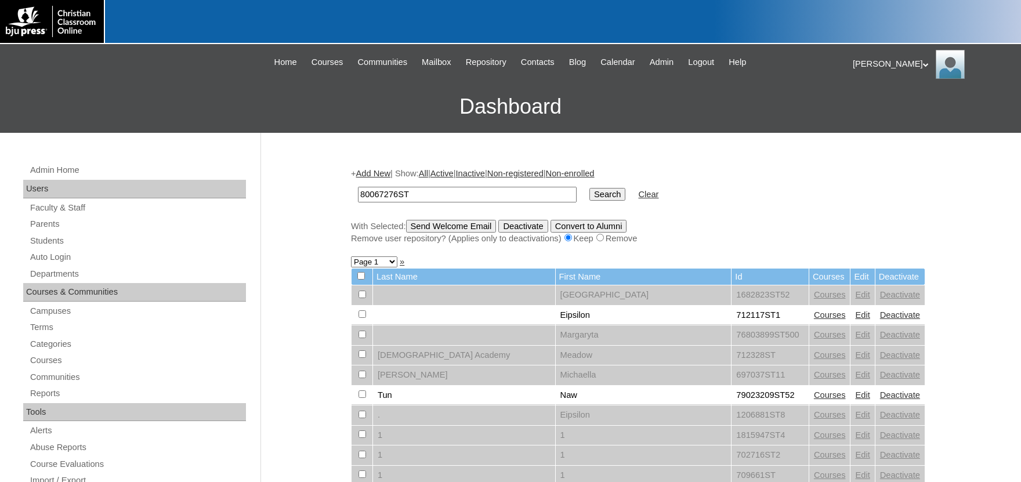
click at [590, 188] on input "Search" at bounding box center [608, 194] width 36 height 13
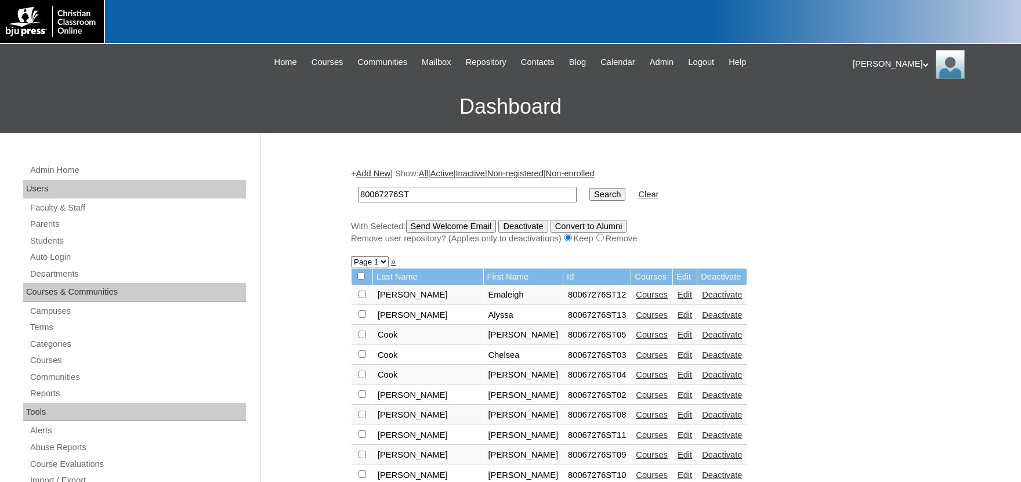
scroll to position [64, 0]
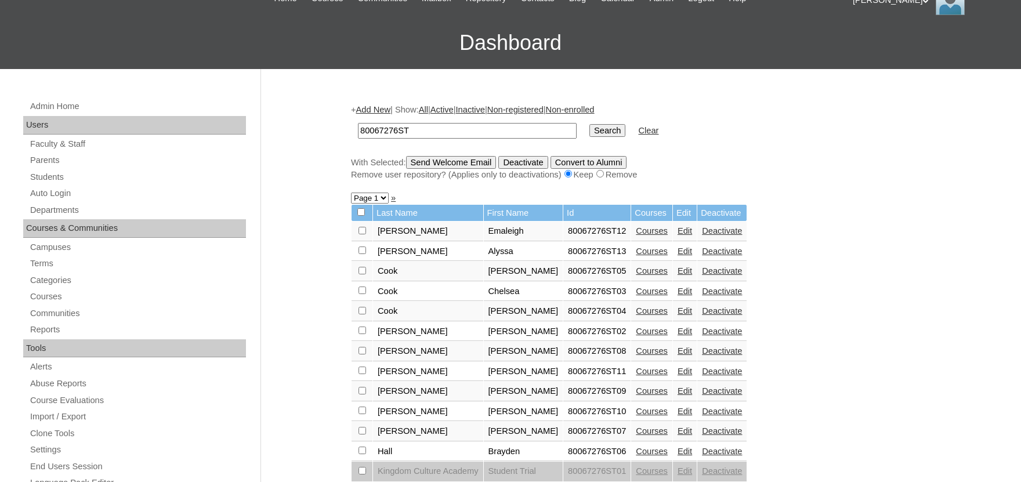
click at [362, 234] on input "checkbox" at bounding box center [363, 231] width 8 height 8
checkbox input "true"
click at [363, 234] on input "checkbox" at bounding box center [363, 231] width 8 height 8
checkbox input "true"
click at [363, 234] on input "checkbox" at bounding box center [363, 231] width 8 height 8
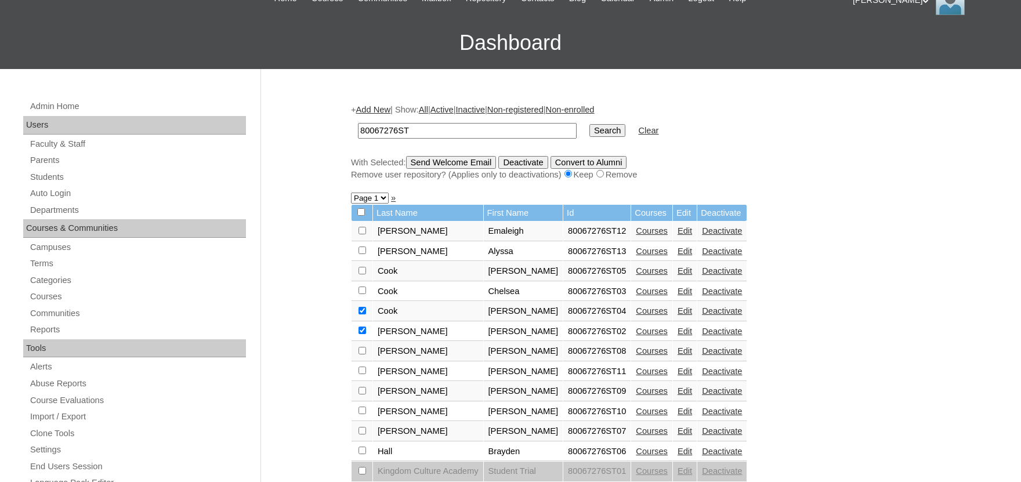
checkbox input "true"
click at [364, 234] on input "checkbox" at bounding box center [363, 231] width 8 height 8
checkbox input "true"
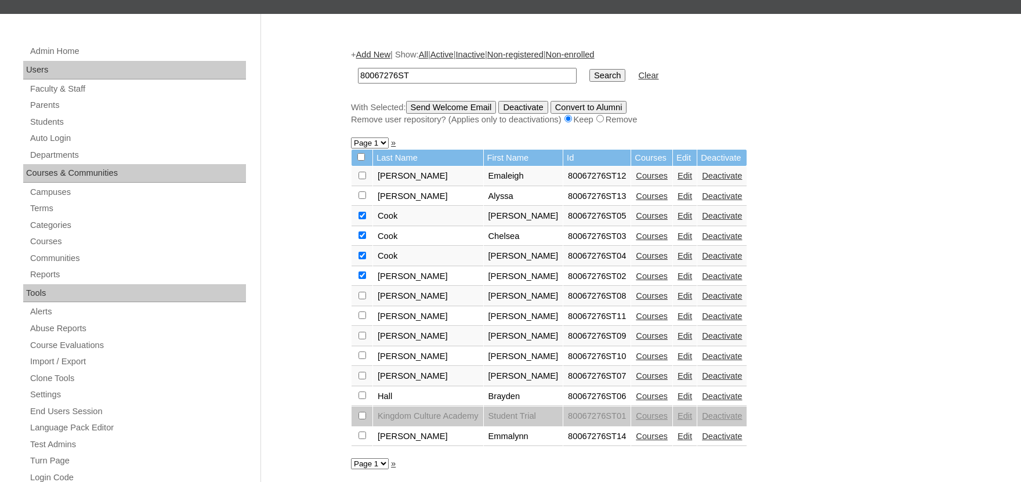
scroll to position [192, 0]
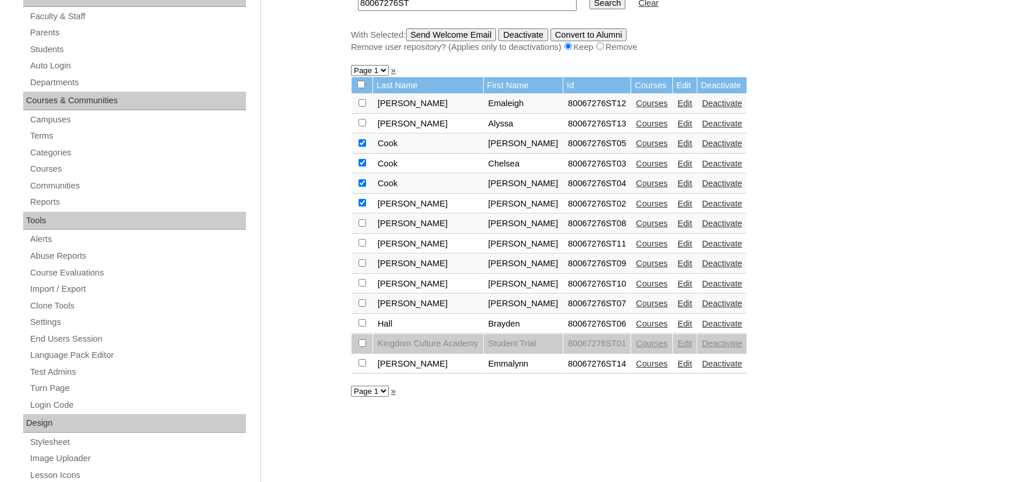
click at [361, 107] on input "checkbox" at bounding box center [363, 103] width 8 height 8
checkbox input "true"
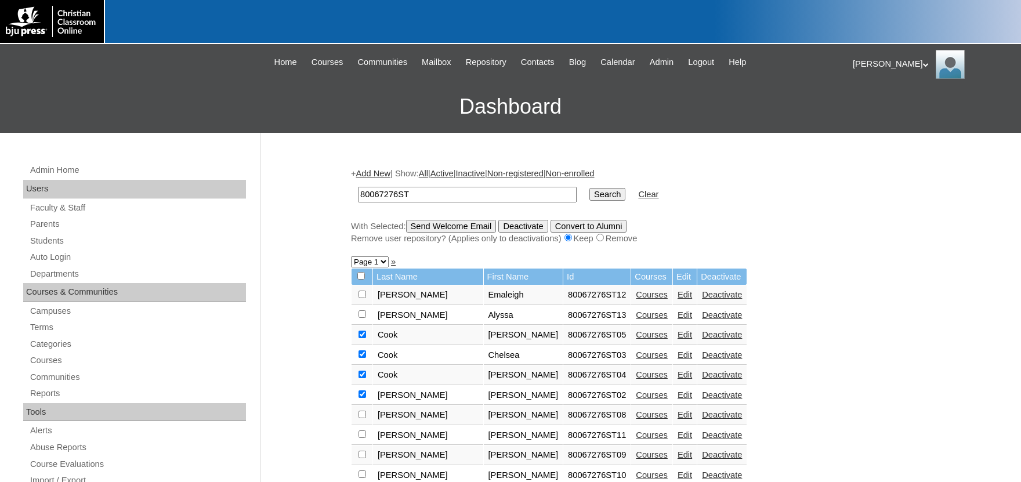
click at [452, 226] on input "Send Welcome Email" at bounding box center [451, 226] width 91 height 13
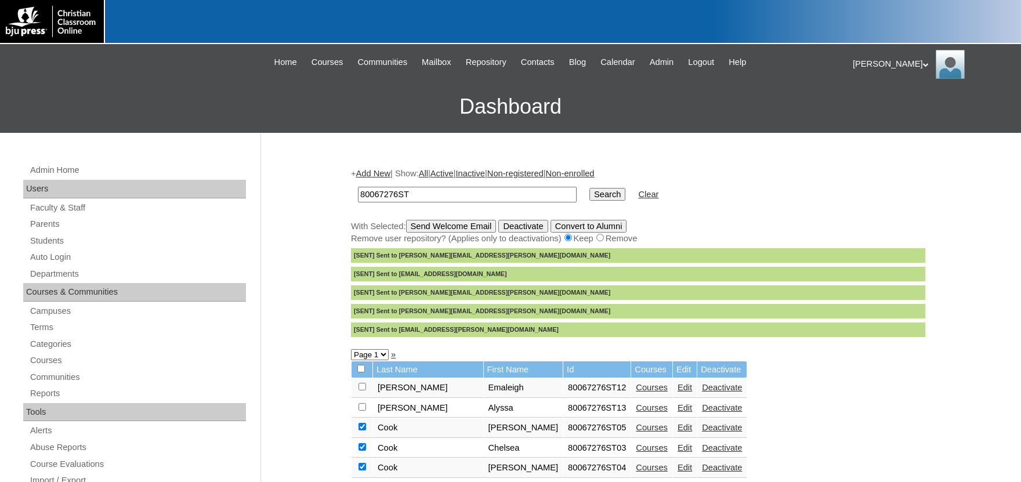
click at [393, 195] on input "80067276ST" at bounding box center [467, 195] width 219 height 16
drag, startPoint x: 399, startPoint y: 193, endPoint x: 357, endPoint y: 191, distance: 42.4
click at [358, 191] on input "80067276ST" at bounding box center [467, 195] width 219 height 16
click at [494, 197] on input "80067276ST" at bounding box center [467, 195] width 219 height 16
drag, startPoint x: 486, startPoint y: 196, endPoint x: 256, endPoint y: 181, distance: 230.9
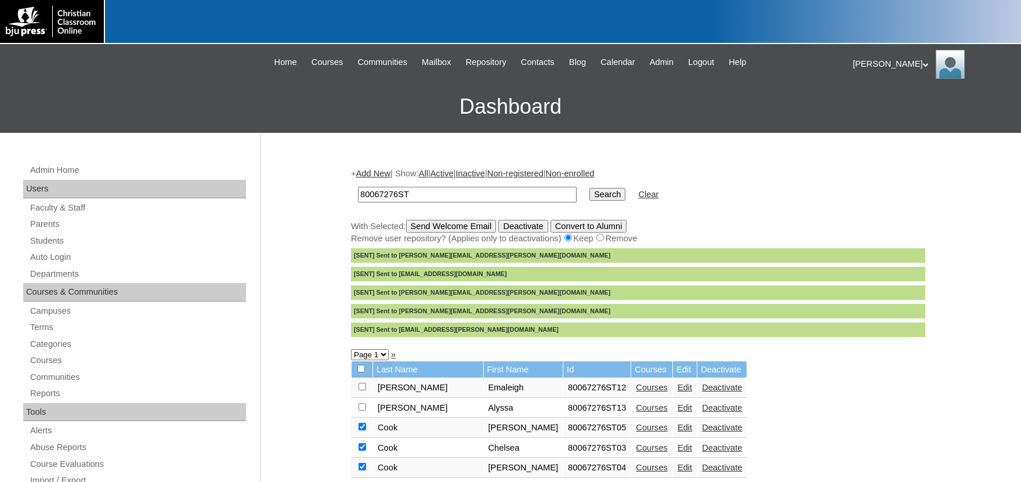
click at [358, 187] on input "80067276ST" at bounding box center [467, 195] width 219 height 16
type input "darby"
click at [590, 188] on input "Search" at bounding box center [608, 194] width 36 height 13
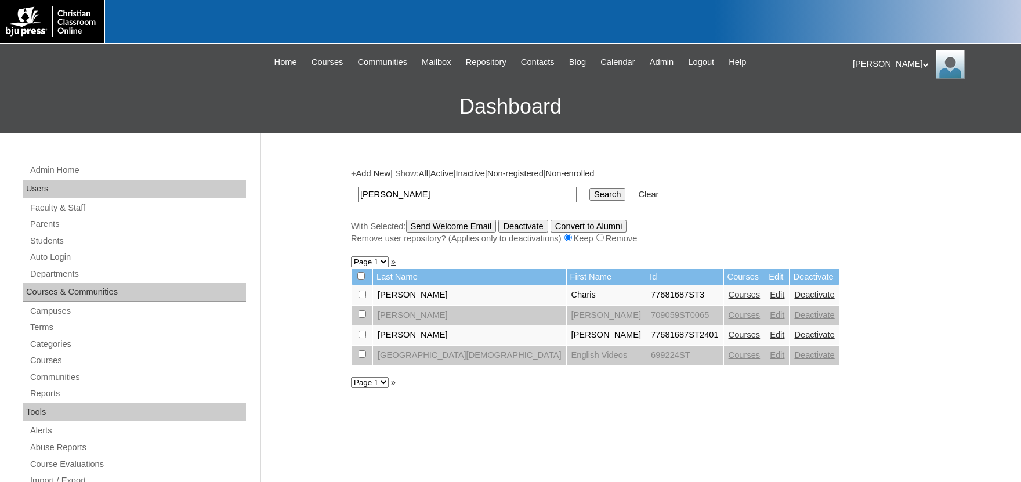
click at [729, 339] on link "Courses" at bounding box center [745, 334] width 32 height 9
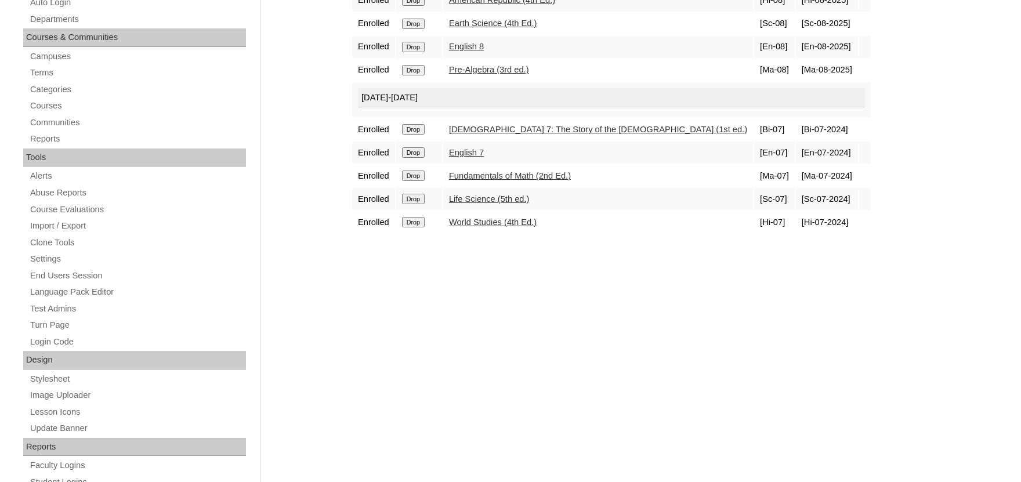
scroll to position [255, 0]
click at [414, 5] on input "Drop" at bounding box center [413, 0] width 23 height 10
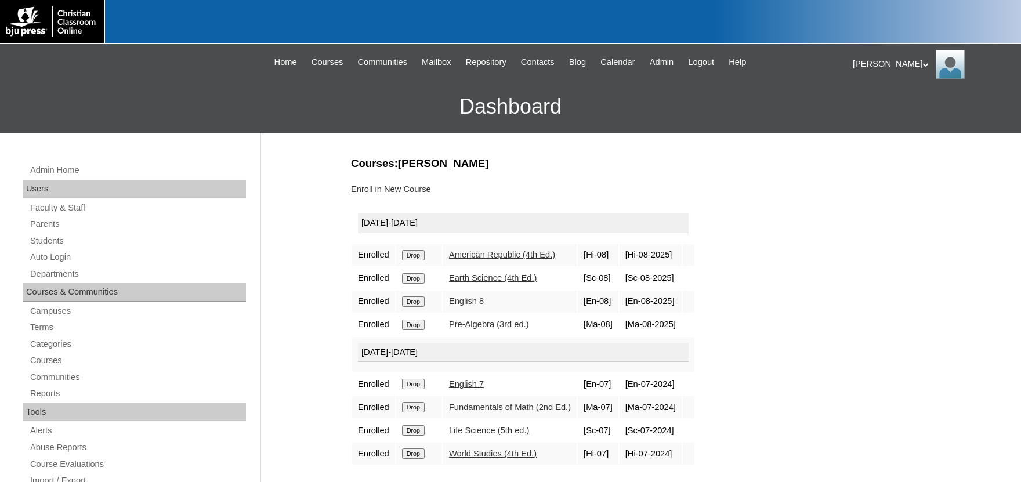
click at [418, 261] on input "Drop" at bounding box center [413, 255] width 23 height 10
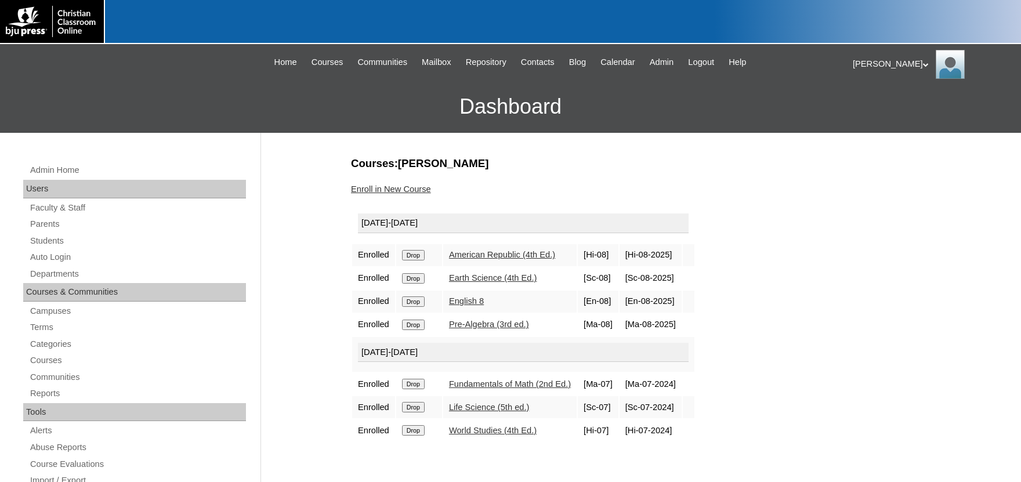
drag, startPoint x: 0, startPoint y: 0, endPoint x: 415, endPoint y: 389, distance: 569.0
click at [415, 261] on input "Drop" at bounding box center [413, 255] width 23 height 10
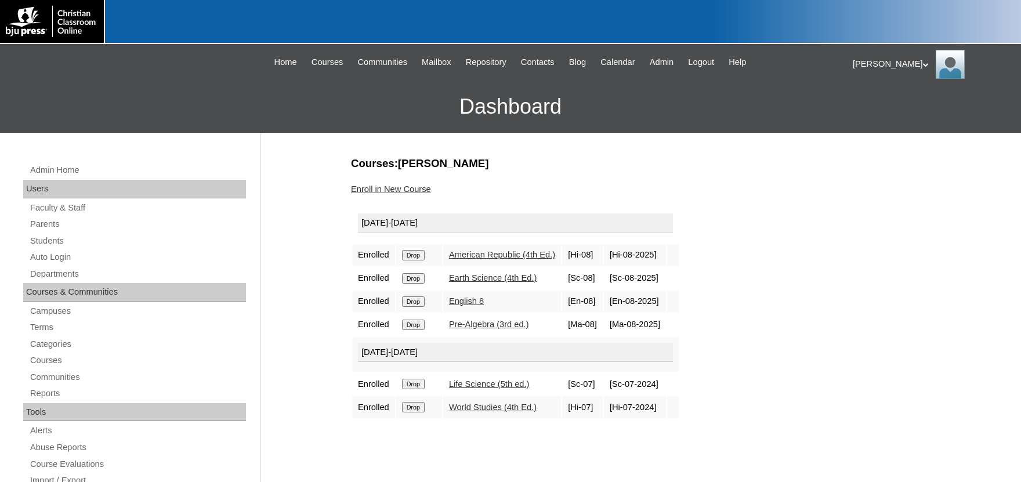
click at [424, 261] on input "Drop" at bounding box center [413, 255] width 23 height 10
drag, startPoint x: 420, startPoint y: 393, endPoint x: 573, endPoint y: 338, distance: 162.8
click at [434, 259] on form "Drop" at bounding box center [419, 254] width 34 height 9
click at [417, 261] on input "Drop" at bounding box center [413, 255] width 23 height 10
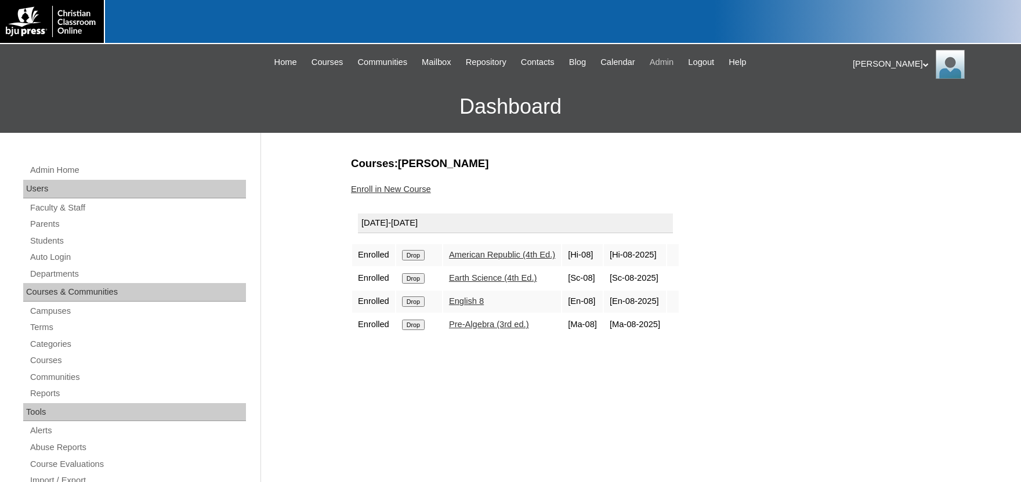
click at [674, 56] on span "Admin" at bounding box center [662, 62] width 24 height 13
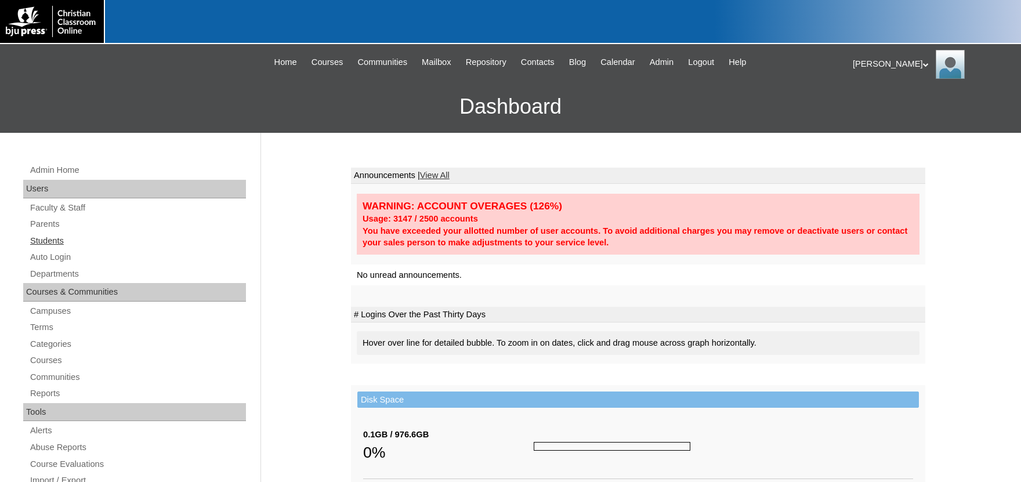
click at [41, 240] on link "Students" at bounding box center [137, 241] width 217 height 15
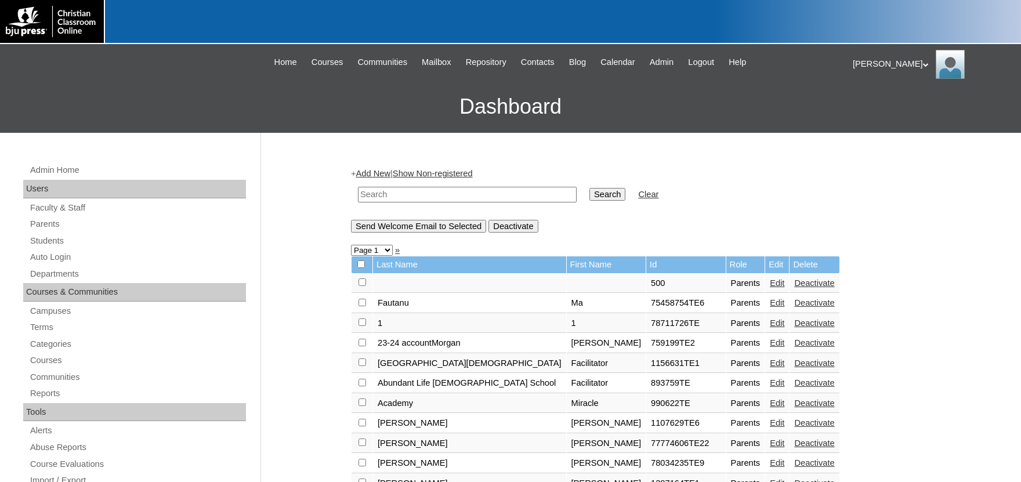
click at [400, 198] on input "text" at bounding box center [467, 195] width 219 height 16
type input "500049110"
click at [590, 188] on input "Search" at bounding box center [608, 194] width 36 height 13
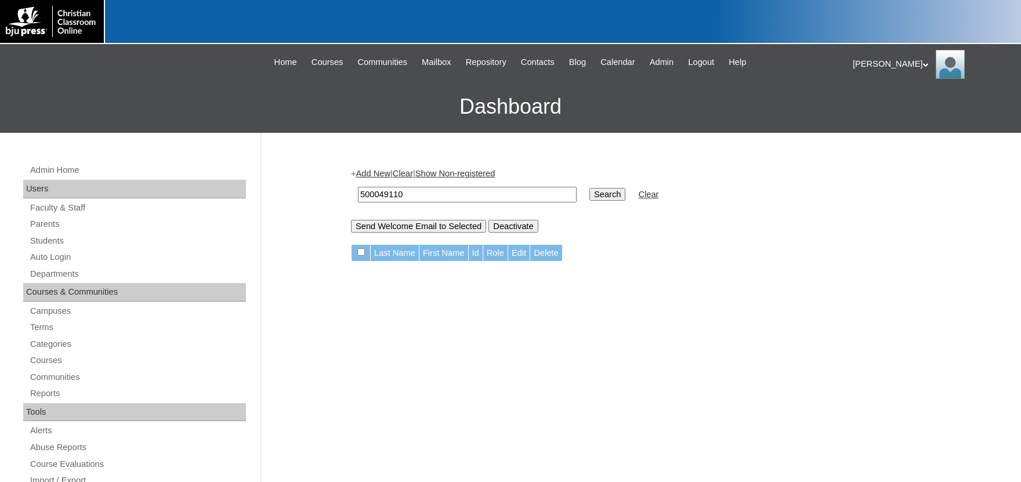
click at [386, 171] on link "Add New" at bounding box center [373, 173] width 34 height 9
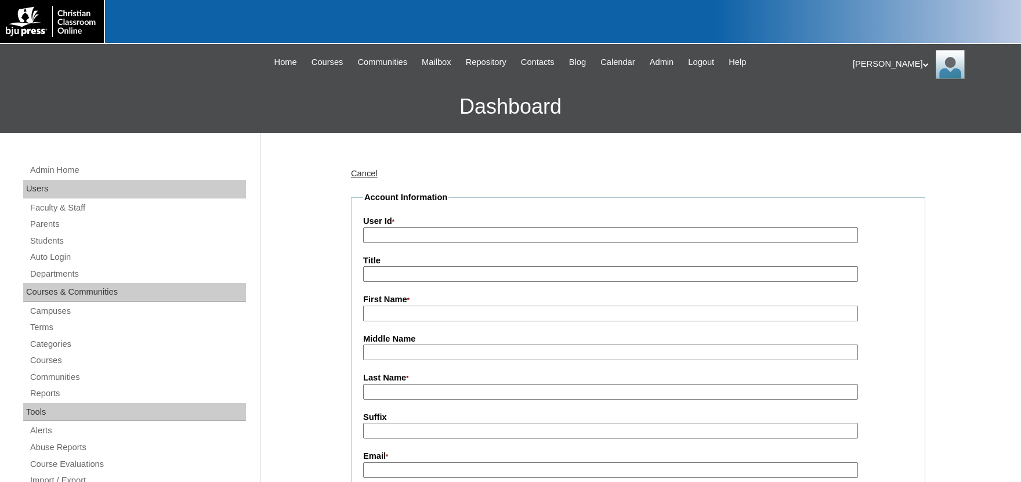
click at [411, 234] on input "User Id *" at bounding box center [610, 235] width 495 height 16
click at [424, 273] on input "Title" at bounding box center [610, 274] width 495 height 16
click at [438, 234] on input "500049110TE1" at bounding box center [610, 235] width 495 height 16
type input "500049110TE"
click at [469, 313] on input "First Name *" at bounding box center [610, 314] width 495 height 16
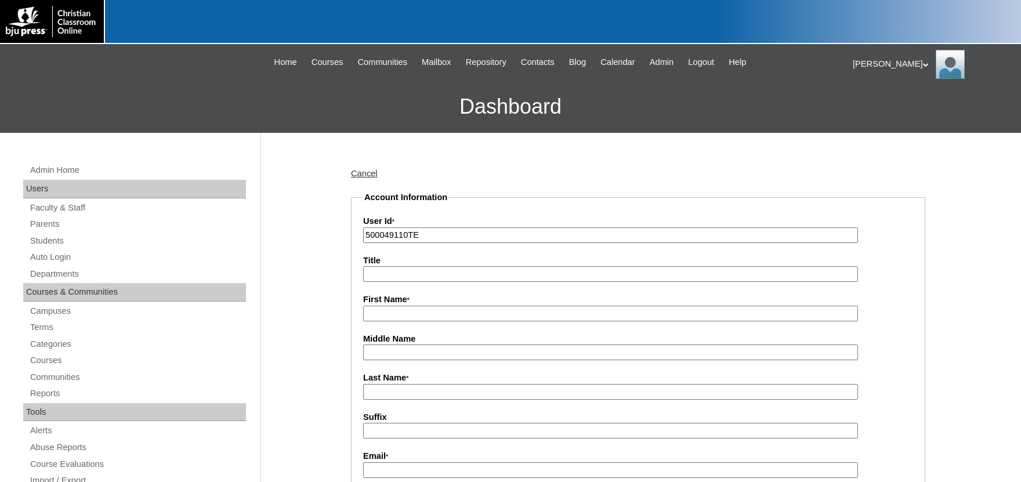
type input "f"
type input "Facilitator Trial"
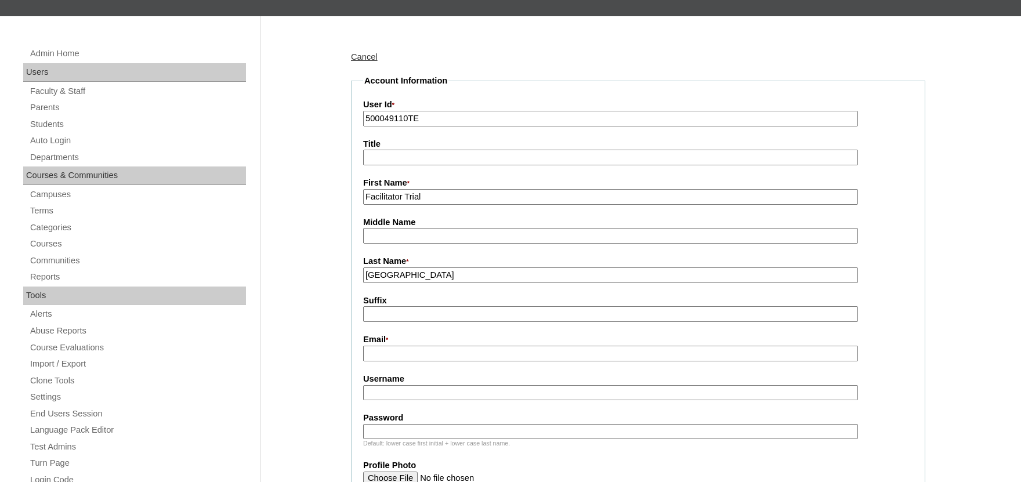
scroll to position [255, 0]
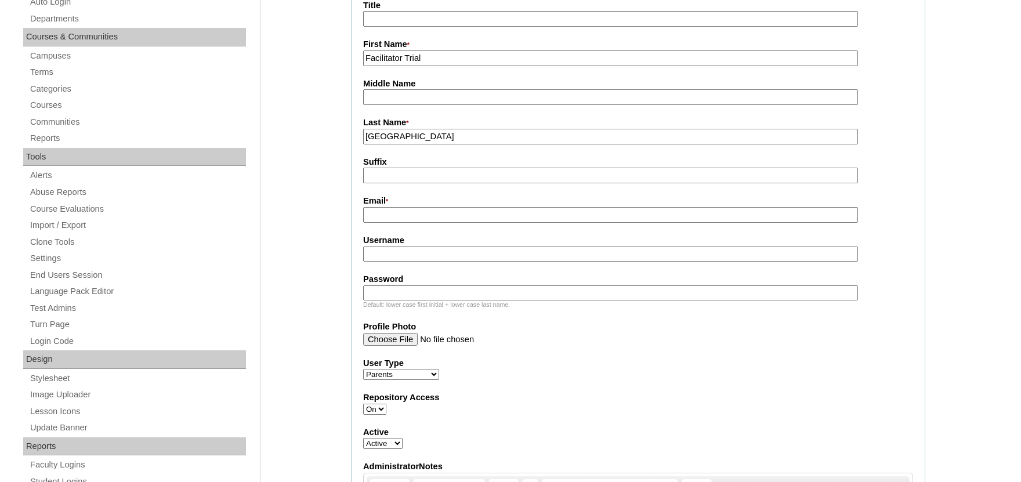
type input "Regents Academy"
click at [426, 217] on input "Email *" at bounding box center [610, 215] width 495 height 16
paste input "[PERSON_NAME][EMAIL_ADDRESS][DOMAIN_NAME]"
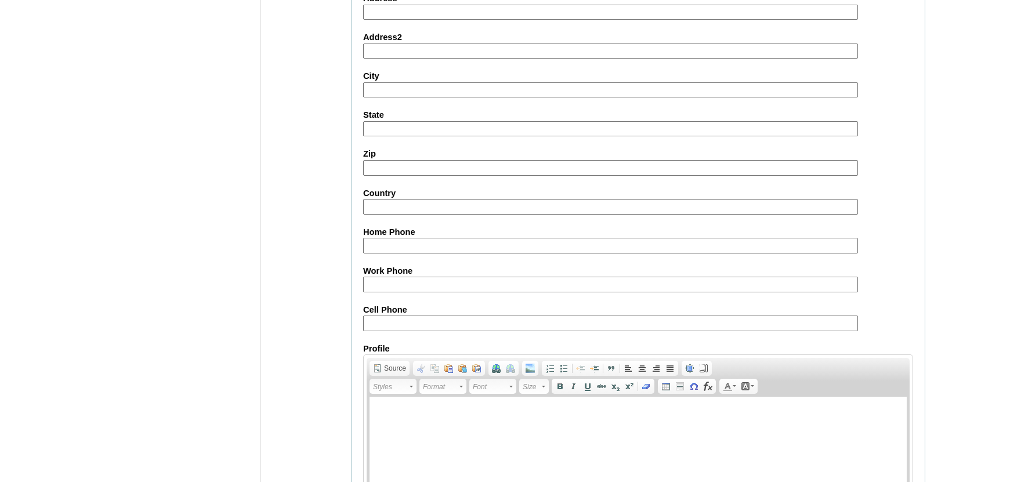
scroll to position [1088, 0]
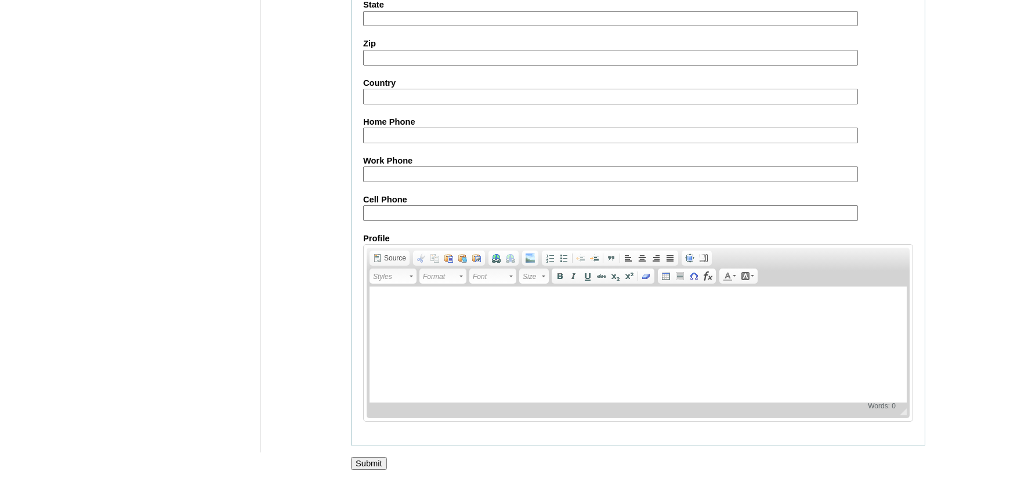
type input "[PERSON_NAME][EMAIL_ADDRESS][DOMAIN_NAME]"
click at [368, 462] on input "Submit" at bounding box center [369, 463] width 36 height 13
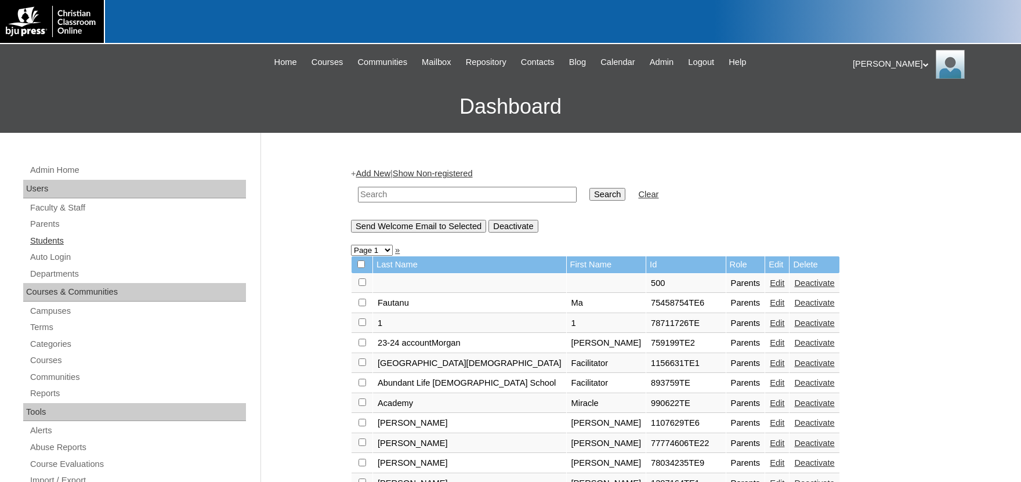
click at [59, 243] on link "Students" at bounding box center [137, 241] width 217 height 15
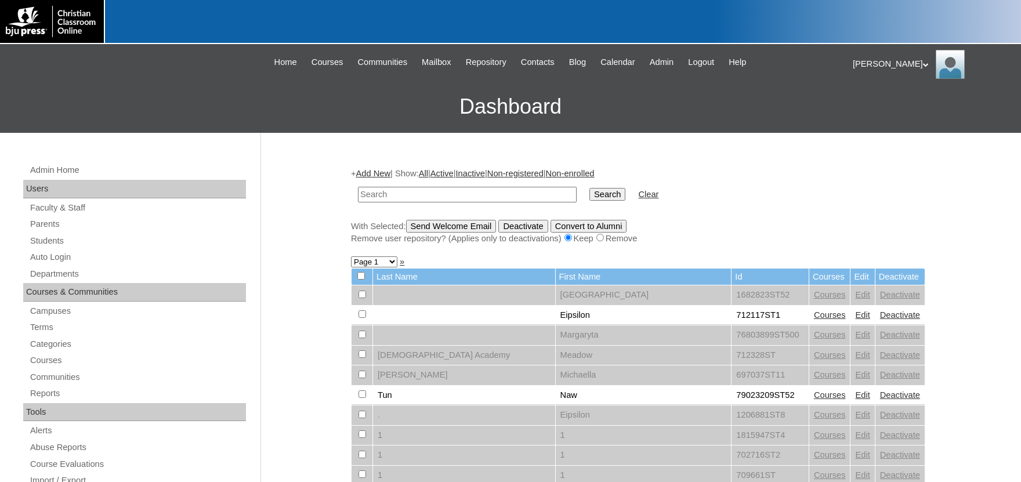
click at [388, 176] on link "Add New" at bounding box center [373, 173] width 34 height 9
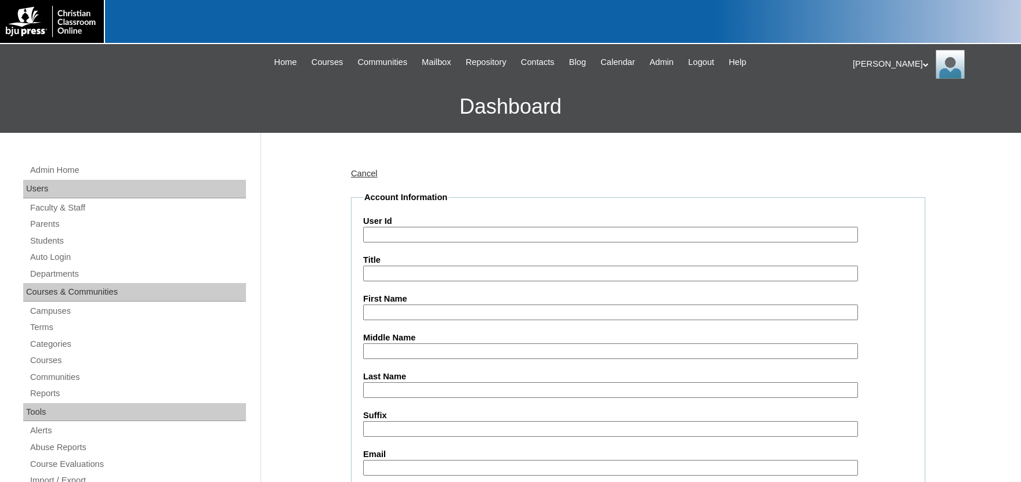
click at [412, 232] on input "User Id" at bounding box center [610, 235] width 495 height 16
type input "500049110"
click at [389, 231] on input "User Id" at bounding box center [610, 235] width 495 height 16
type input "500049110ST"
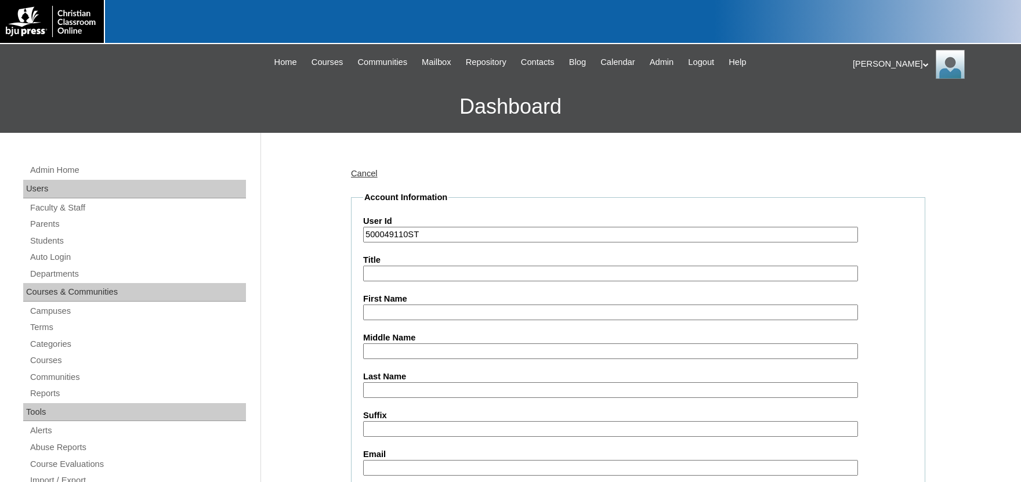
click at [445, 308] on input "First Name" at bounding box center [610, 313] width 495 height 16
type input "s"
type input "Student Trial"
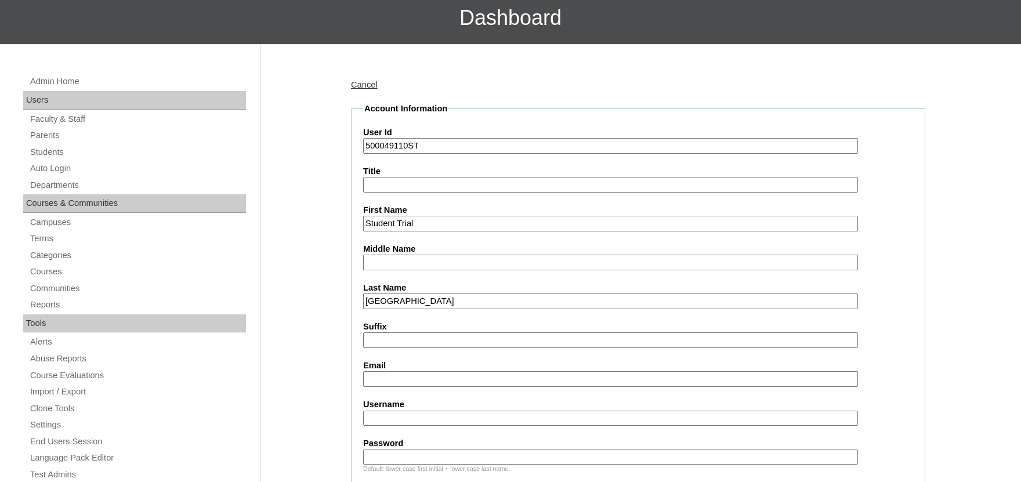
scroll to position [255, 0]
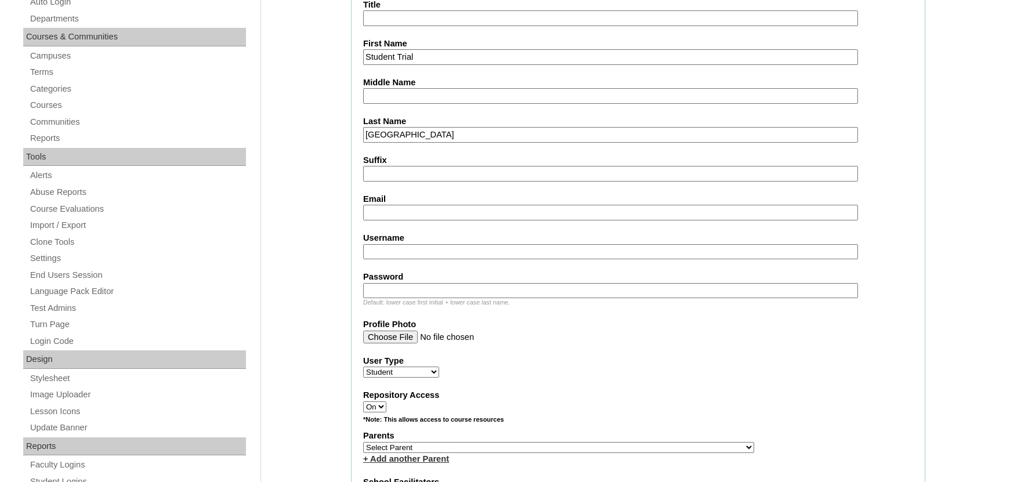
type input "Regents Academy"
paste input "rebeccabeauregard@regentsacademy.com"
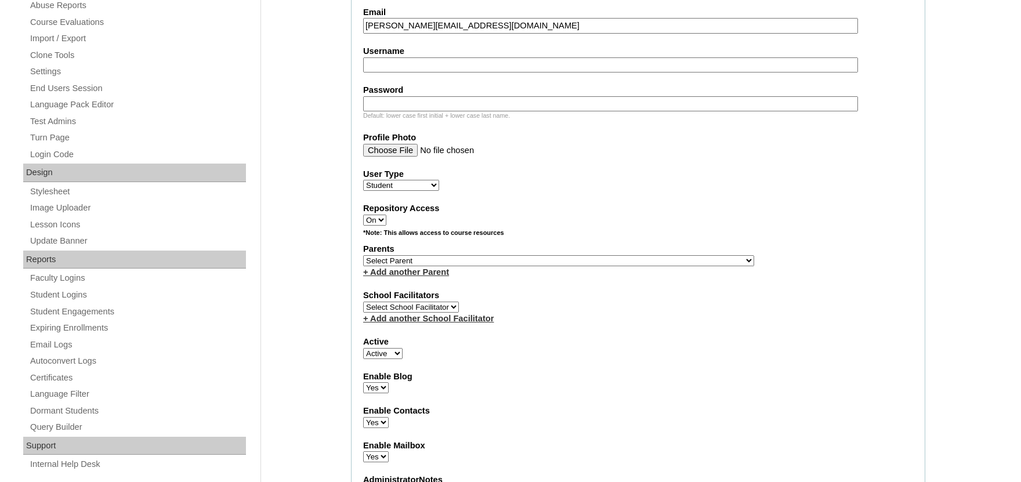
scroll to position [447, 0]
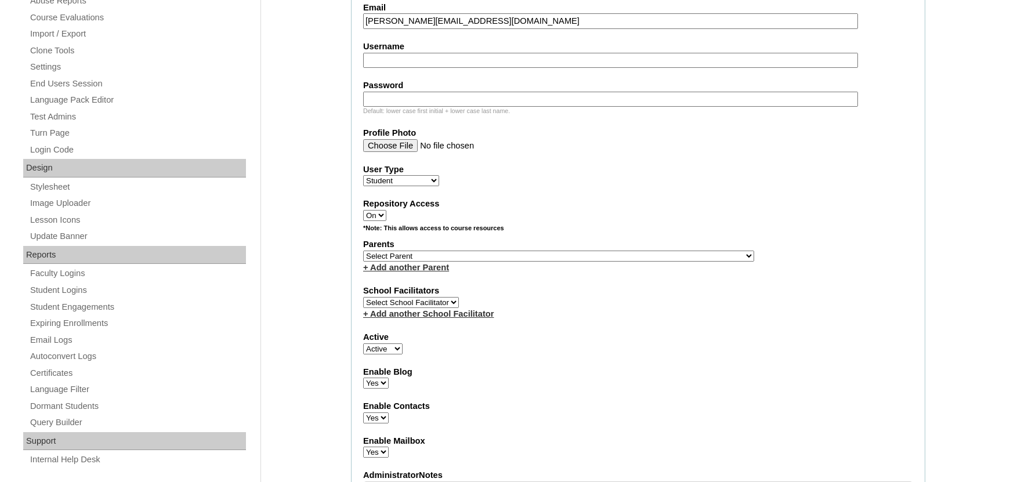
type input "rebeccabeauregard@regentsacademy.com"
select select "36562"
click option "Regents Academy, Facilitator Trial" at bounding box center [0, 0] width 0 height 0
click at [454, 258] on select "Select Parent , Fautanu, Ma 1, 1 23-24 accountMorgan, Jason 6th Street Mennonit…" at bounding box center [558, 256] width 391 height 11
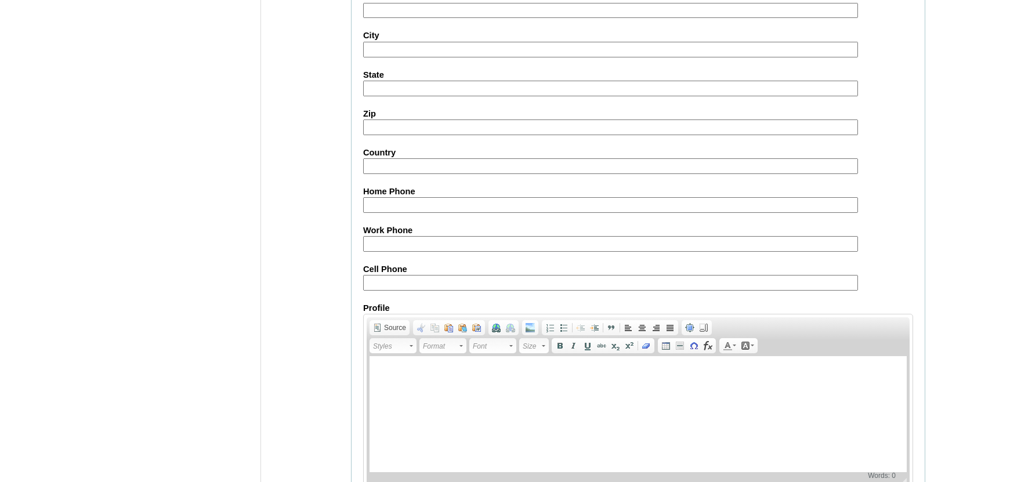
scroll to position [1296, 0]
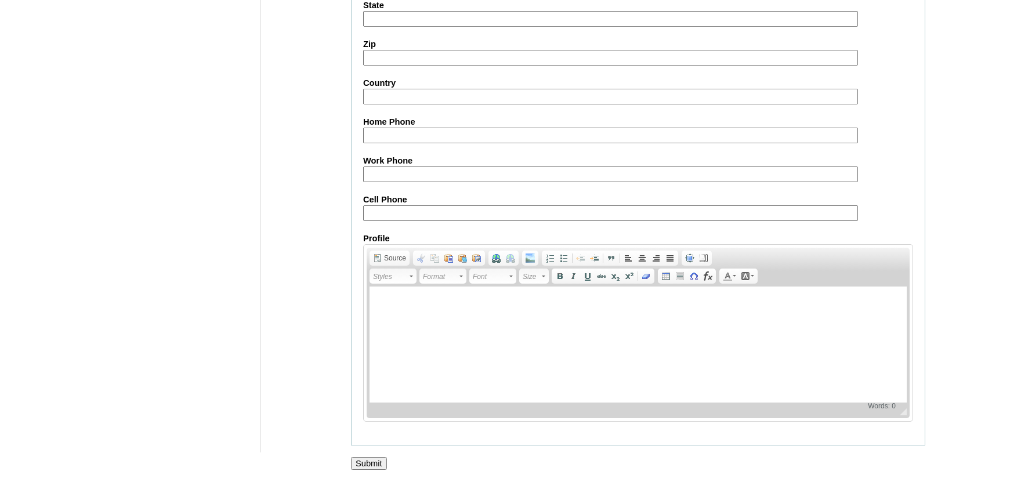
click at [373, 460] on input "Submit" at bounding box center [369, 463] width 36 height 13
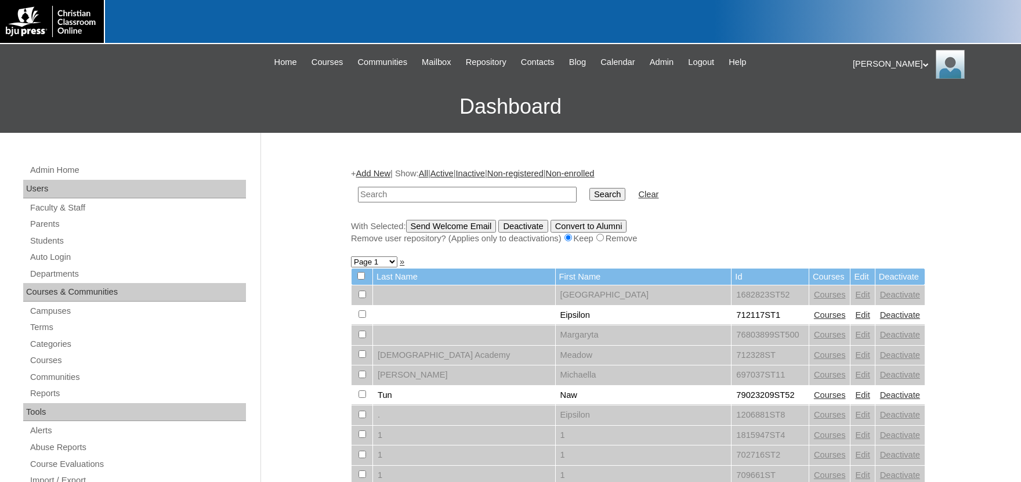
click at [407, 194] on input "text" at bounding box center [467, 195] width 219 height 16
type input "[PERSON_NAME][EMAIL_ADDRESS][DOMAIN_NAME]"
click at [596, 195] on input "Search" at bounding box center [608, 194] width 36 height 13
click at [590, 190] on input "Search" at bounding box center [608, 194] width 36 height 13
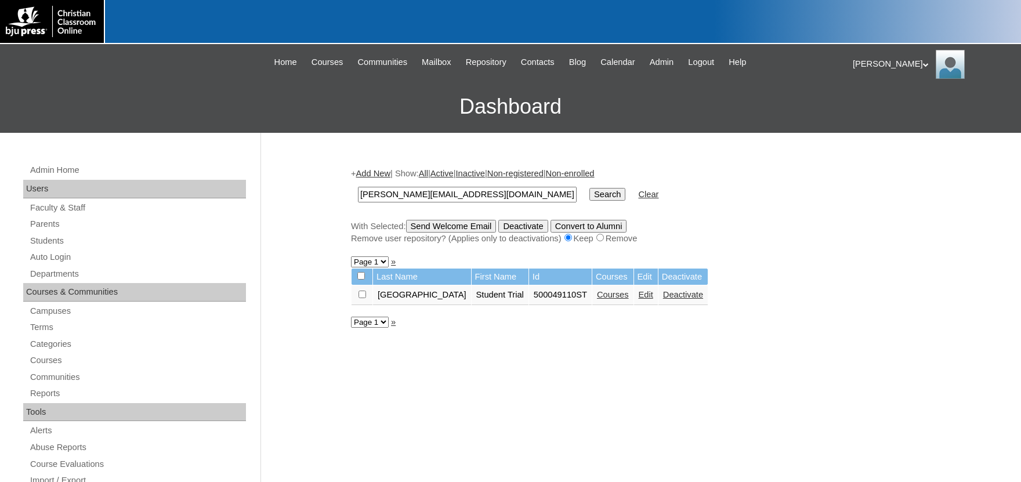
click at [606, 294] on link "Courses" at bounding box center [613, 294] width 32 height 9
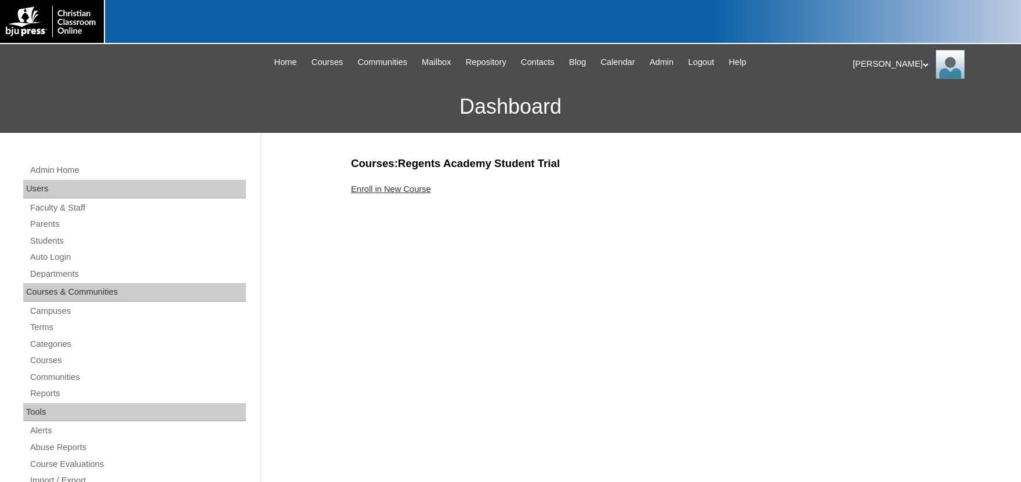
click at [425, 190] on link "Enroll in New Course" at bounding box center [391, 189] width 80 height 9
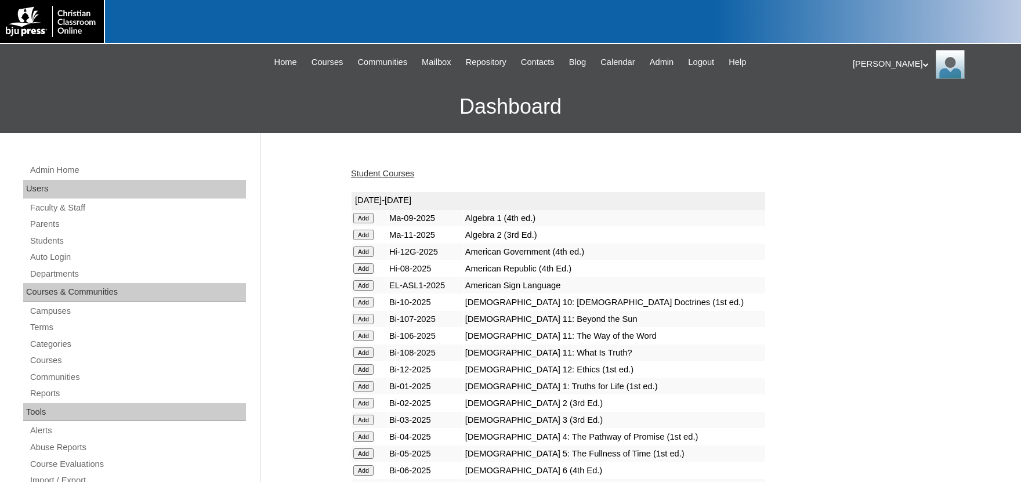
drag, startPoint x: 369, startPoint y: 239, endPoint x: 378, endPoint y: 239, distance: 9.9
click at [369, 223] on input "Add" at bounding box center [363, 218] width 20 height 10
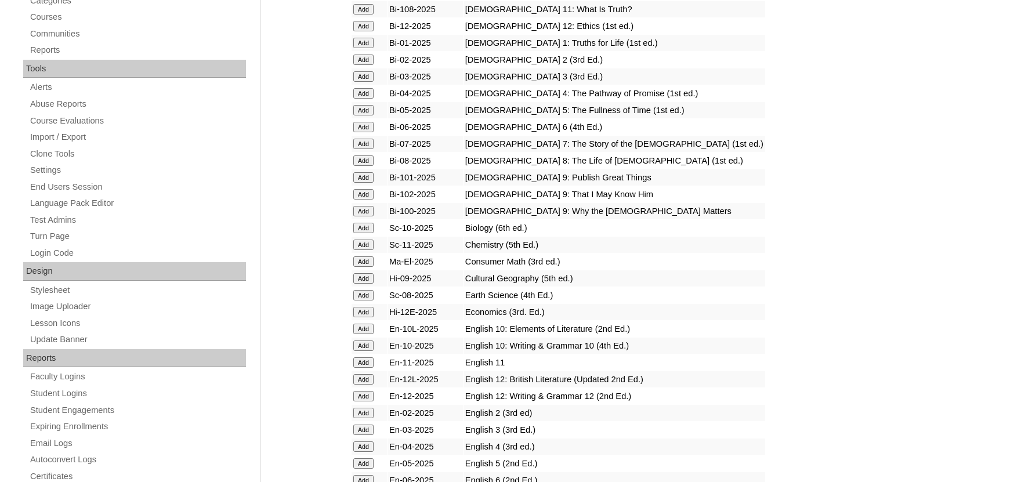
scroll to position [383, 0]
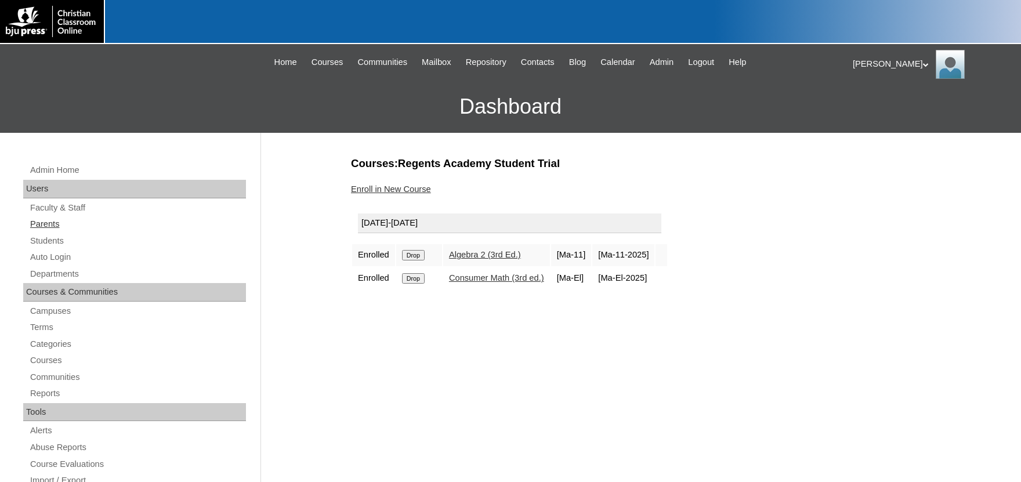
click at [63, 225] on link "Parents" at bounding box center [137, 224] width 217 height 15
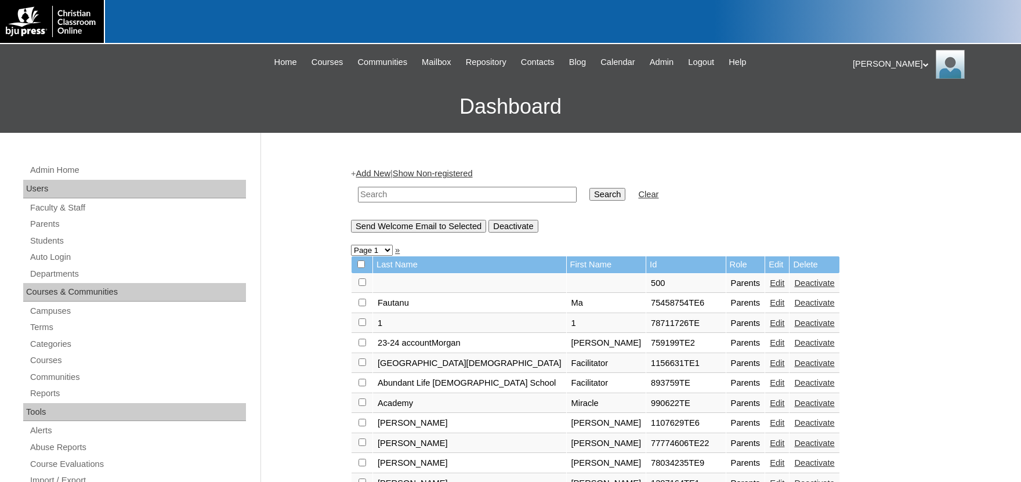
click at [390, 195] on input "text" at bounding box center [467, 195] width 219 height 16
paste input "[PERSON_NAME][EMAIL_ADDRESS][DOMAIN_NAME]"
type input "[PERSON_NAME][EMAIL_ADDRESS][DOMAIN_NAME]"
click at [584, 186] on td "Search" at bounding box center [608, 194] width 48 height 27
click at [592, 193] on input "Search" at bounding box center [608, 194] width 36 height 13
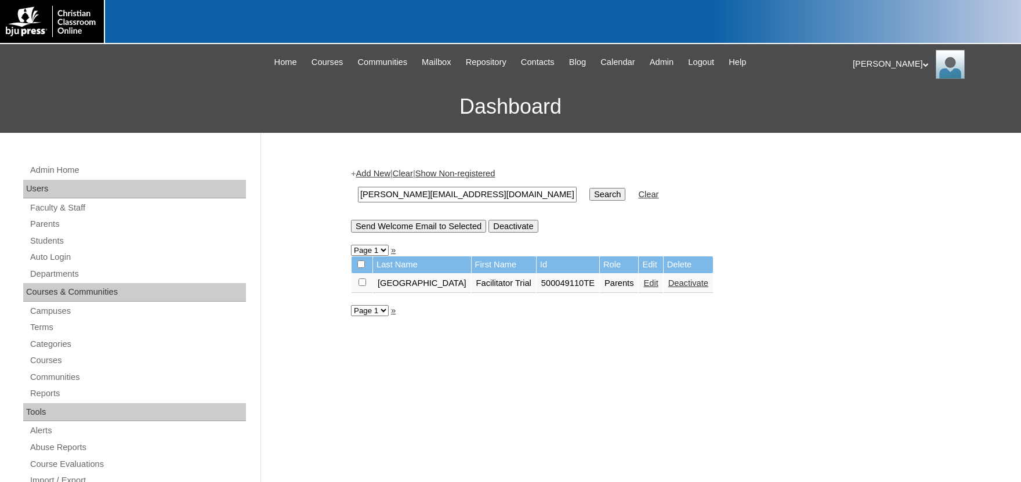
click at [364, 286] on input "checkbox" at bounding box center [363, 283] width 8 height 8
checkbox input "true"
click at [392, 231] on input "Send Welcome Email to Selected" at bounding box center [418, 226] width 135 height 13
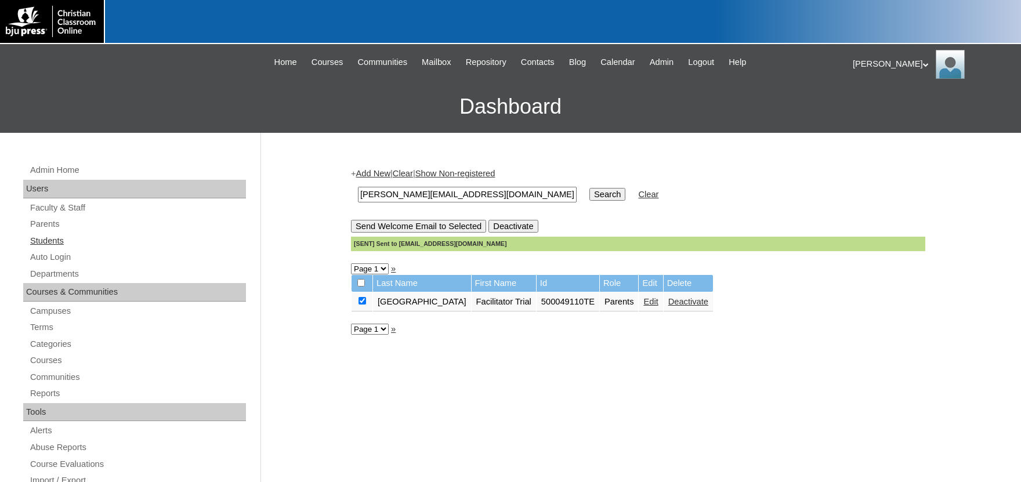
click at [48, 237] on link "Students" at bounding box center [137, 241] width 217 height 15
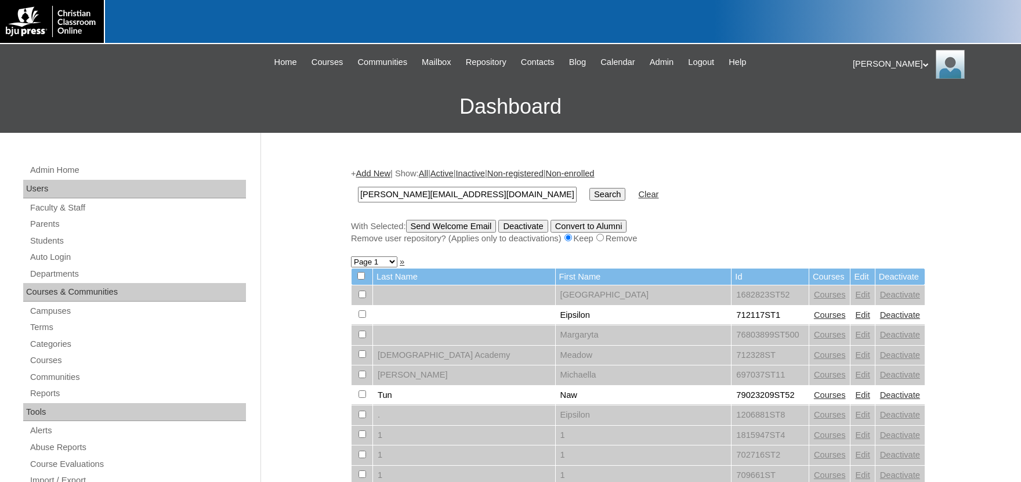
type input "rebeccabeauregard@regentsacademy.com"
click at [590, 188] on input "Search" at bounding box center [608, 194] width 36 height 13
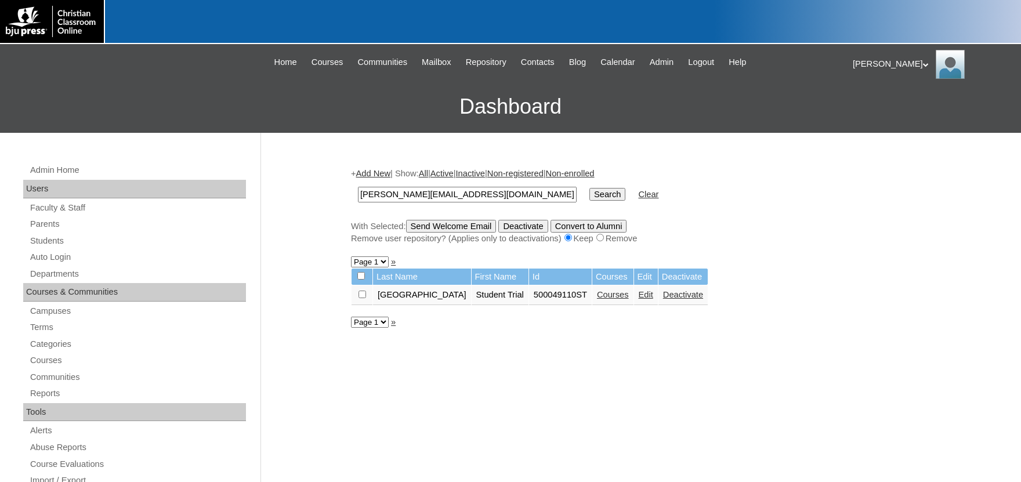
click at [639, 298] on link "Edit" at bounding box center [646, 294] width 15 height 9
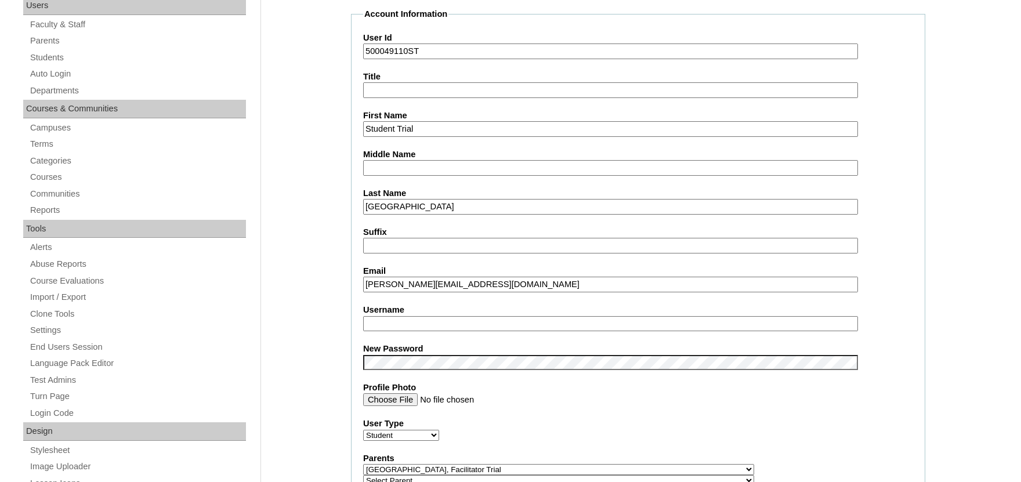
scroll to position [192, 0]
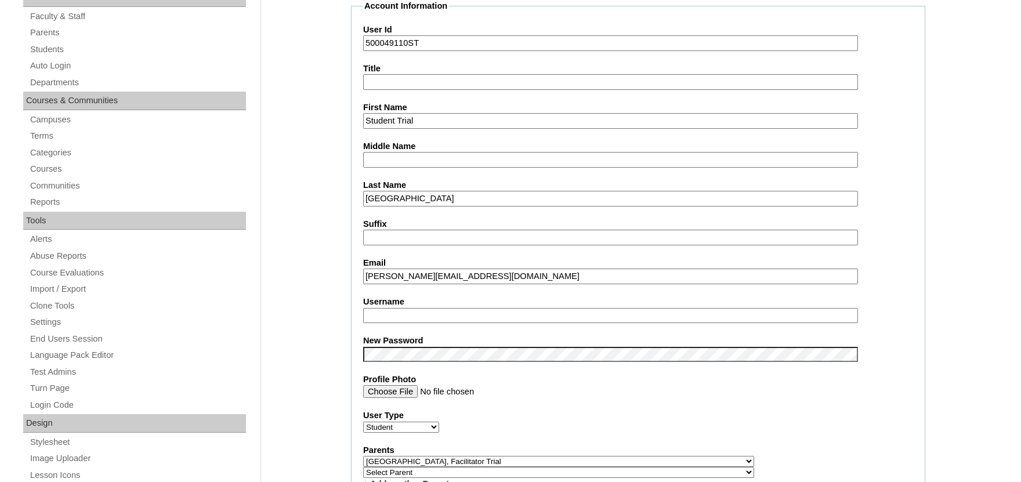
click at [404, 316] on input "Username" at bounding box center [610, 316] width 495 height 16
click at [409, 317] on input "Username" at bounding box center [610, 316] width 495 height 16
type input "Regents"
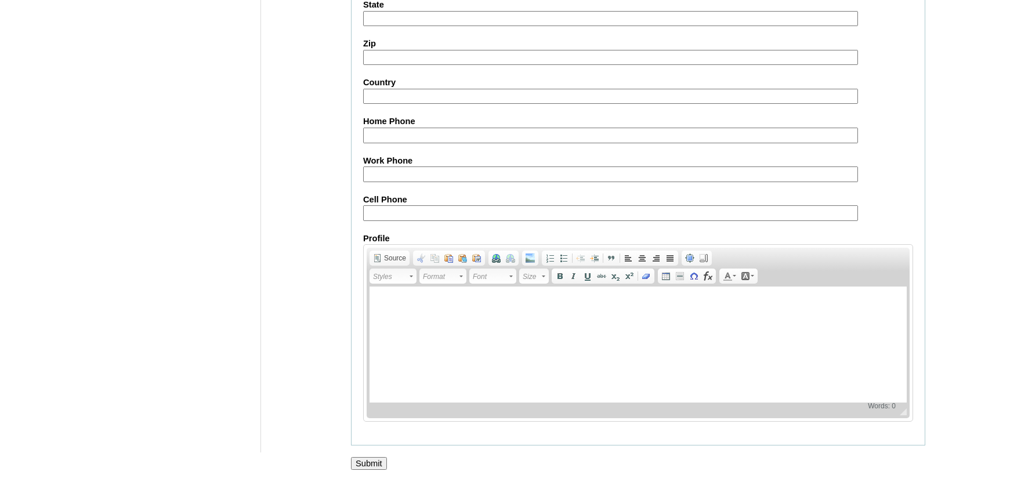
scroll to position [1301, 0]
drag, startPoint x: 372, startPoint y: 463, endPoint x: 124, endPoint y: 392, distance: 257.7
click at [371, 463] on input "Submit" at bounding box center [369, 463] width 36 height 13
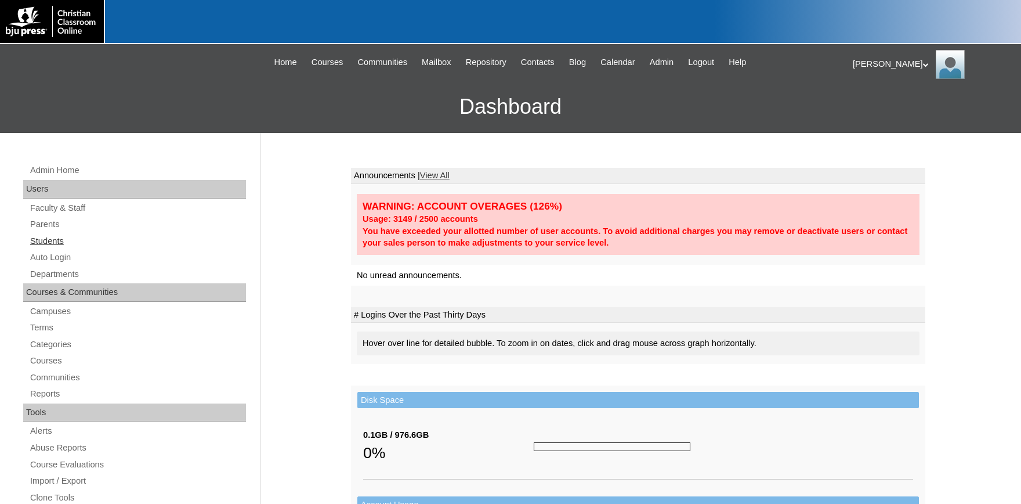
click at [50, 241] on link "Students" at bounding box center [137, 241] width 217 height 15
